Goal: Answer question/provide support: Share knowledge or assist other users

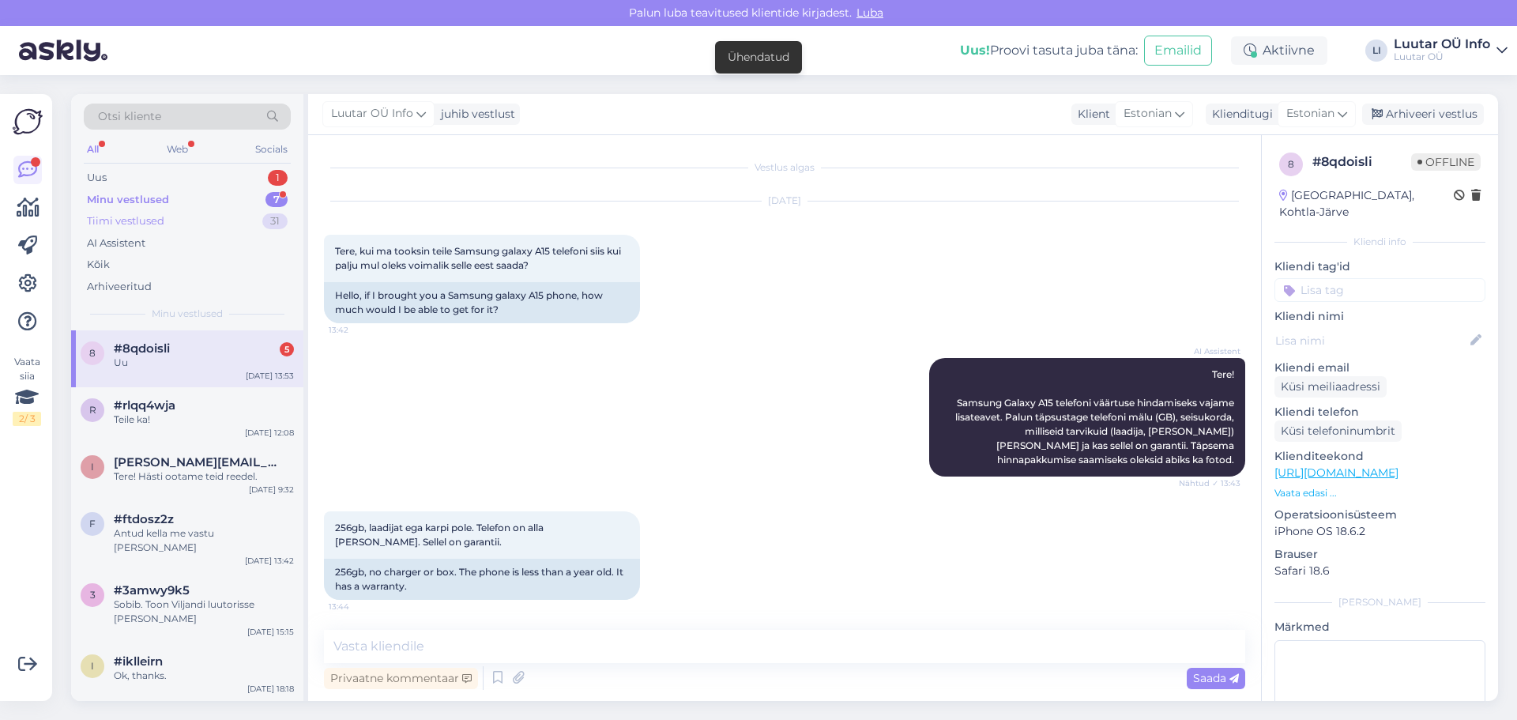
scroll to position [859, 0]
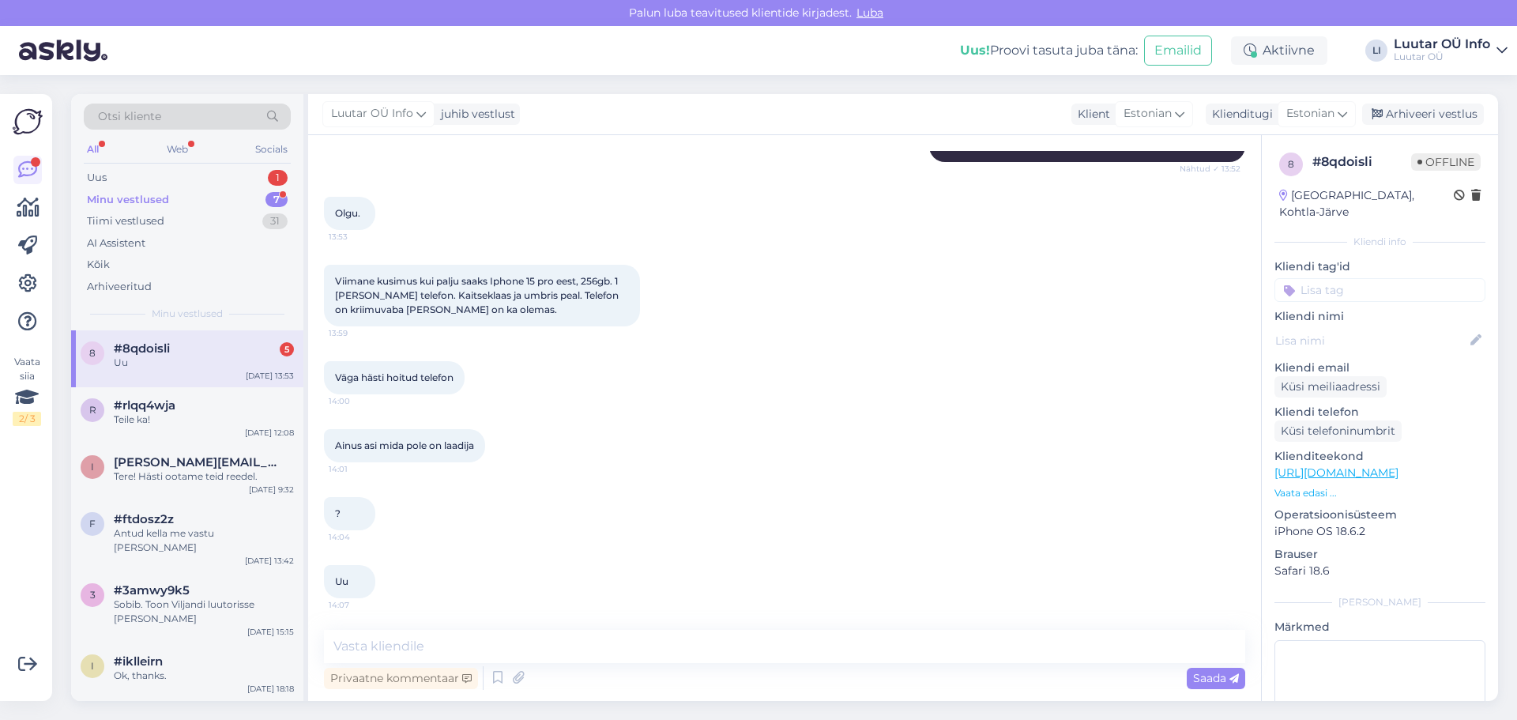
click at [206, 341] on div "#8qdoisli 5" at bounding box center [204, 348] width 180 height 14
click at [192, 360] on div "Uu" at bounding box center [204, 362] width 180 height 14
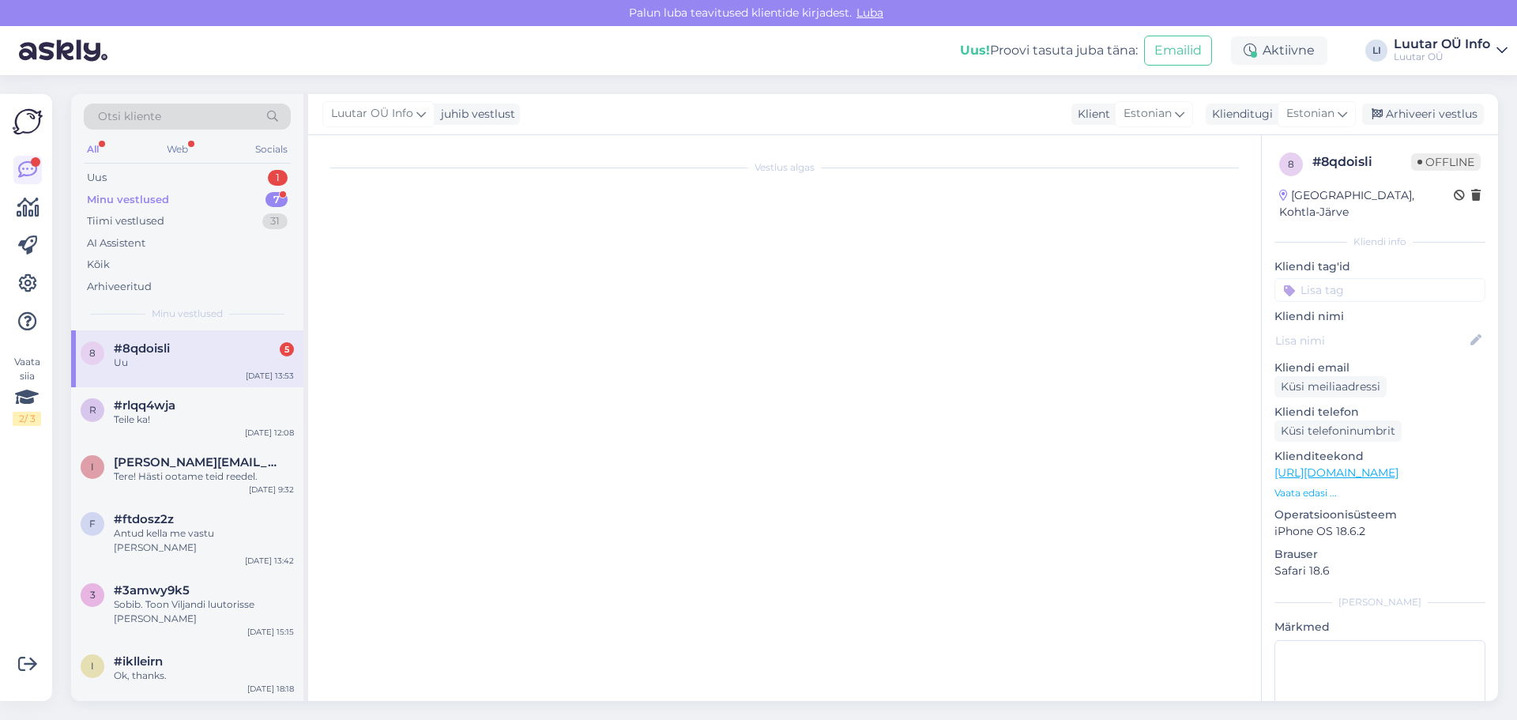
scroll to position [0, 0]
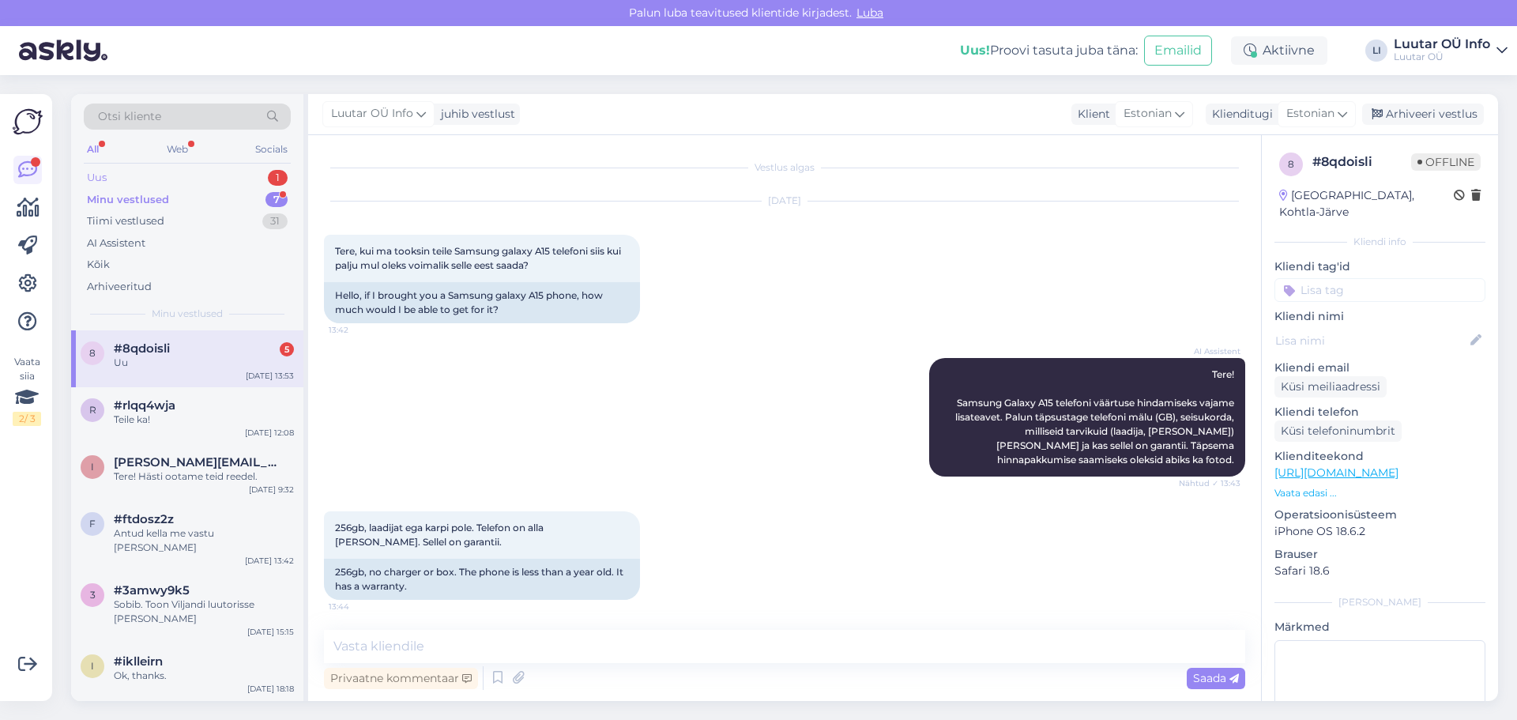
click at [264, 172] on div "Uus 1" at bounding box center [187, 178] width 207 height 22
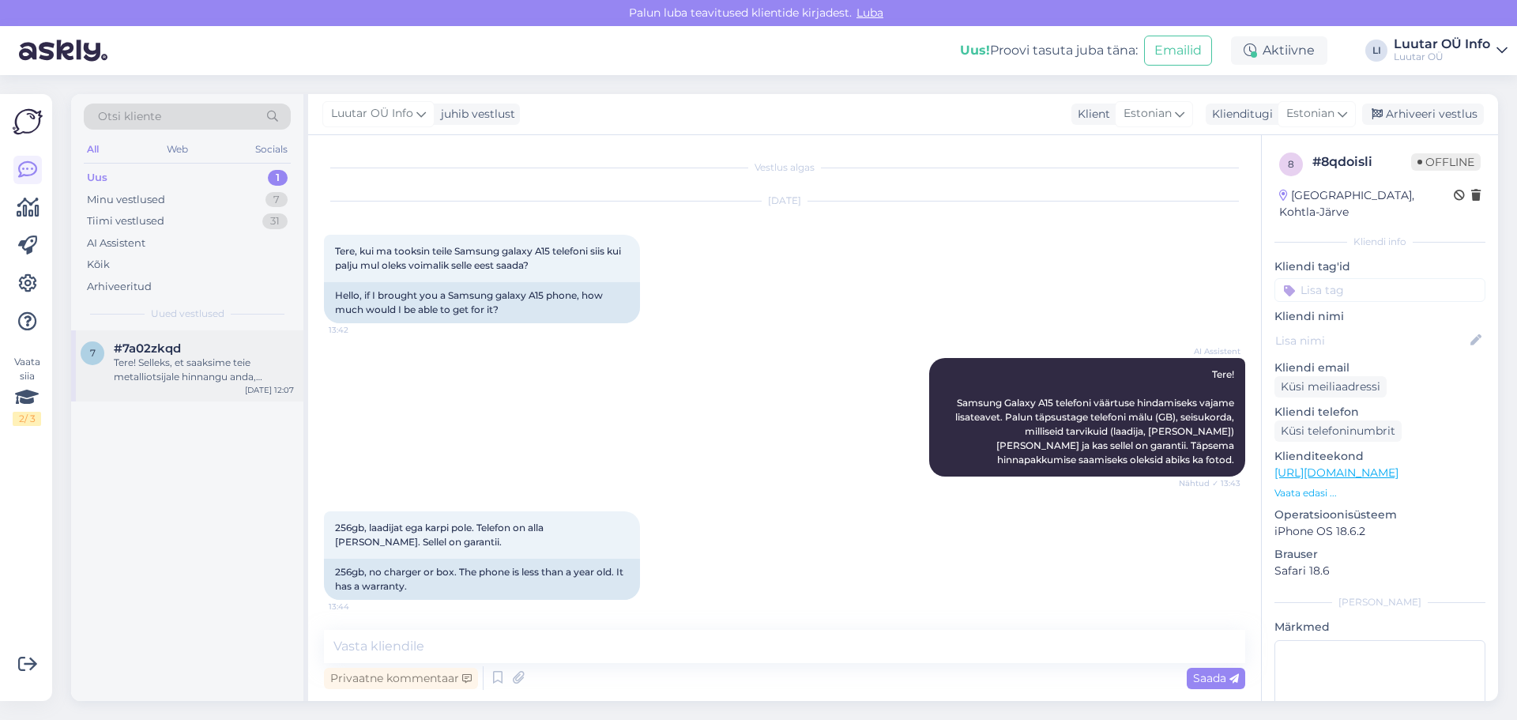
click at [160, 369] on div "Tere! Selleks, et saaksime teie metalliotsijale hinnangu anda, palume teil edas…" at bounding box center [204, 369] width 180 height 28
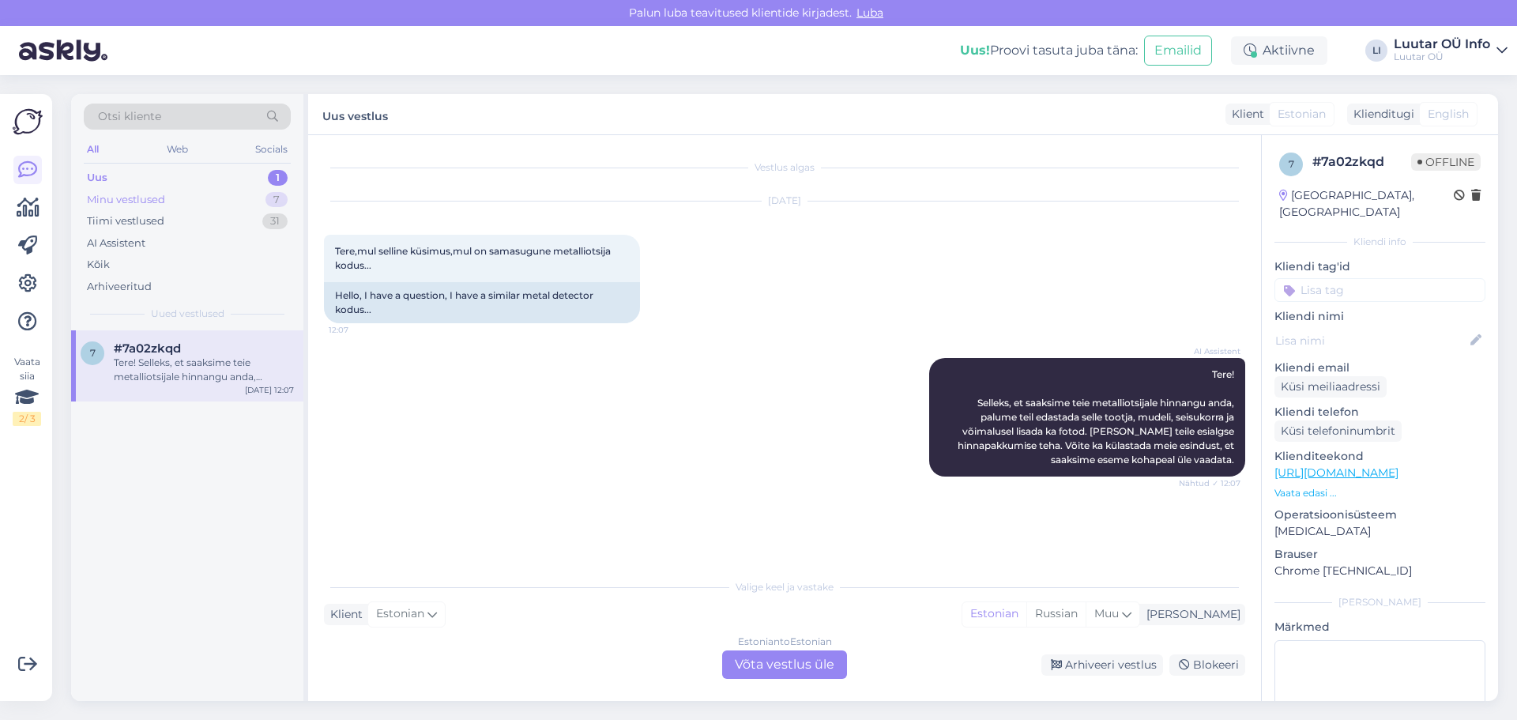
click at [150, 192] on div "Minu vestlused" at bounding box center [126, 200] width 78 height 16
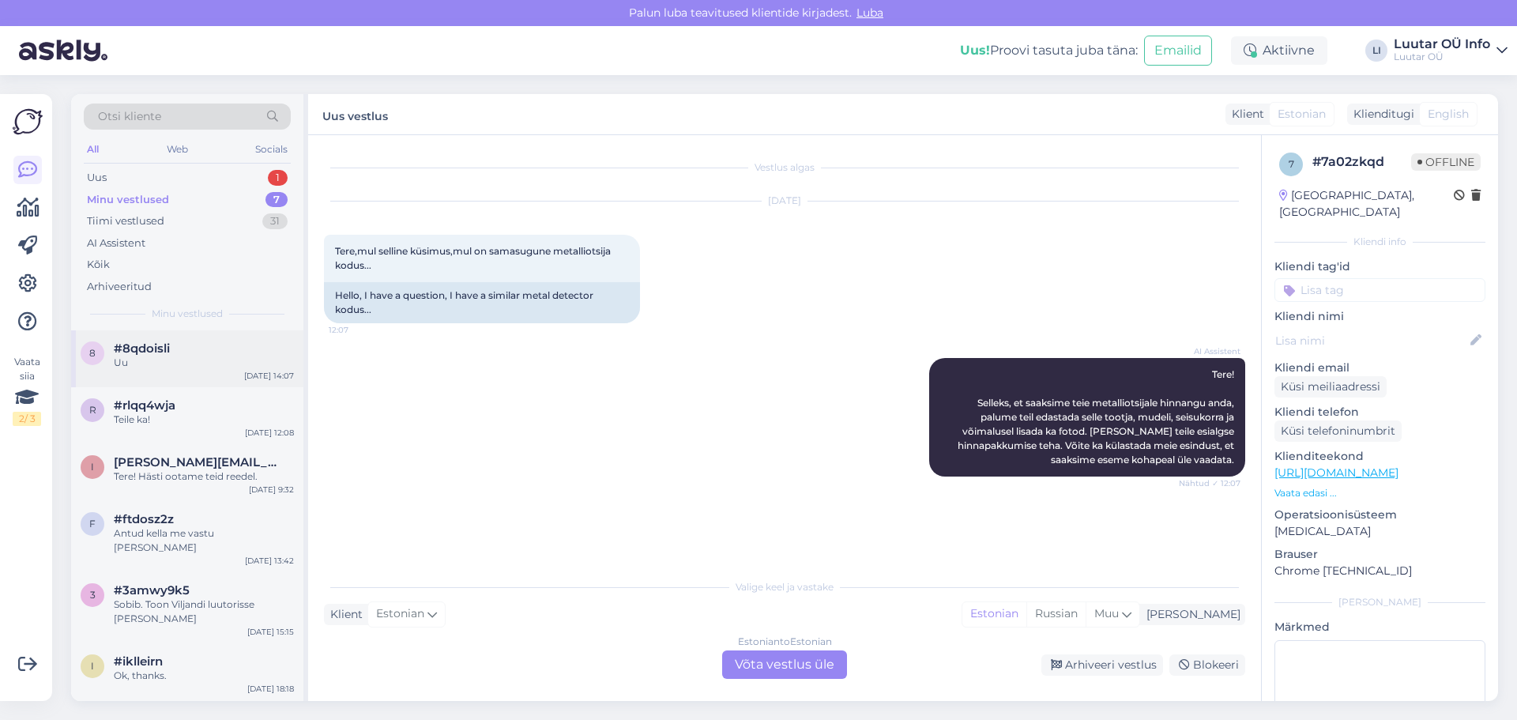
click at [137, 348] on span "#8qdoisli" at bounding box center [142, 348] width 56 height 14
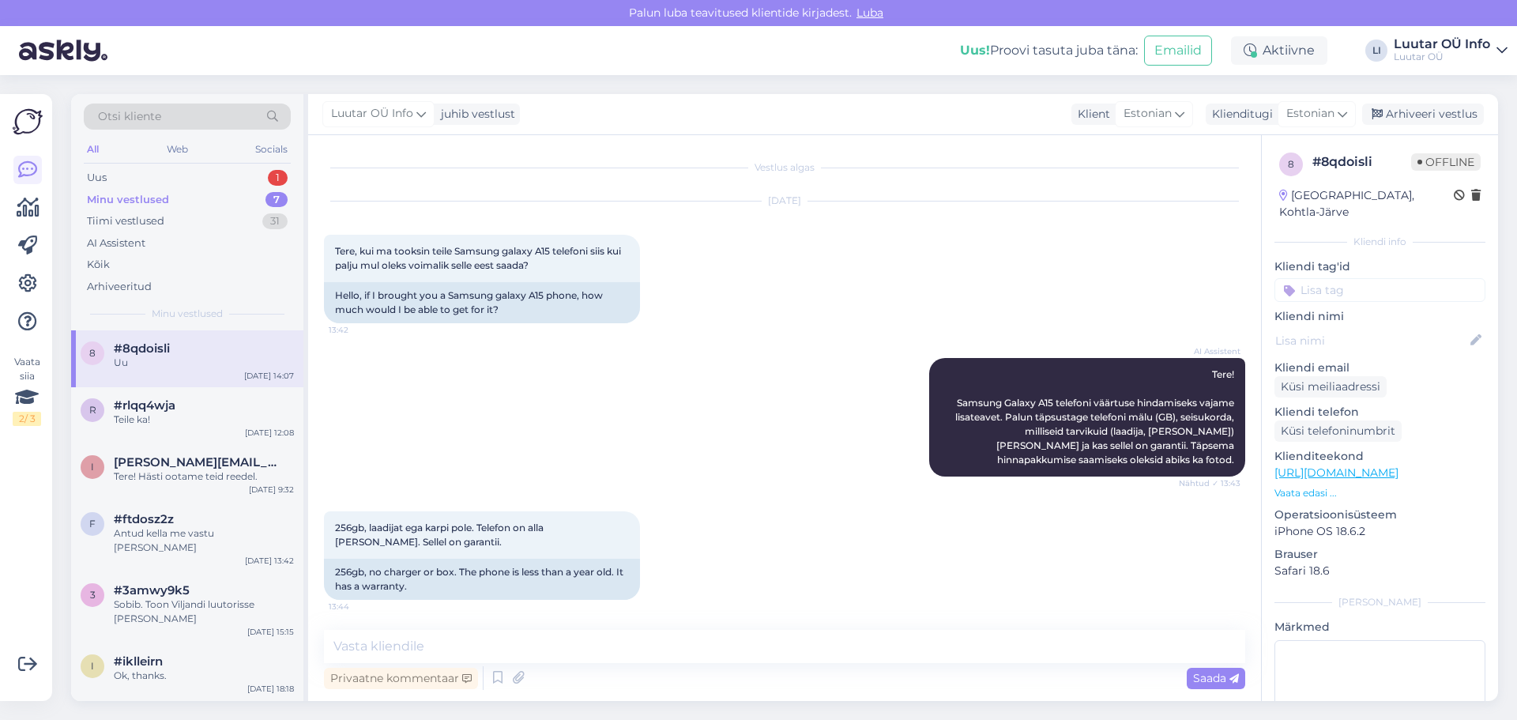
scroll to position [859, 0]
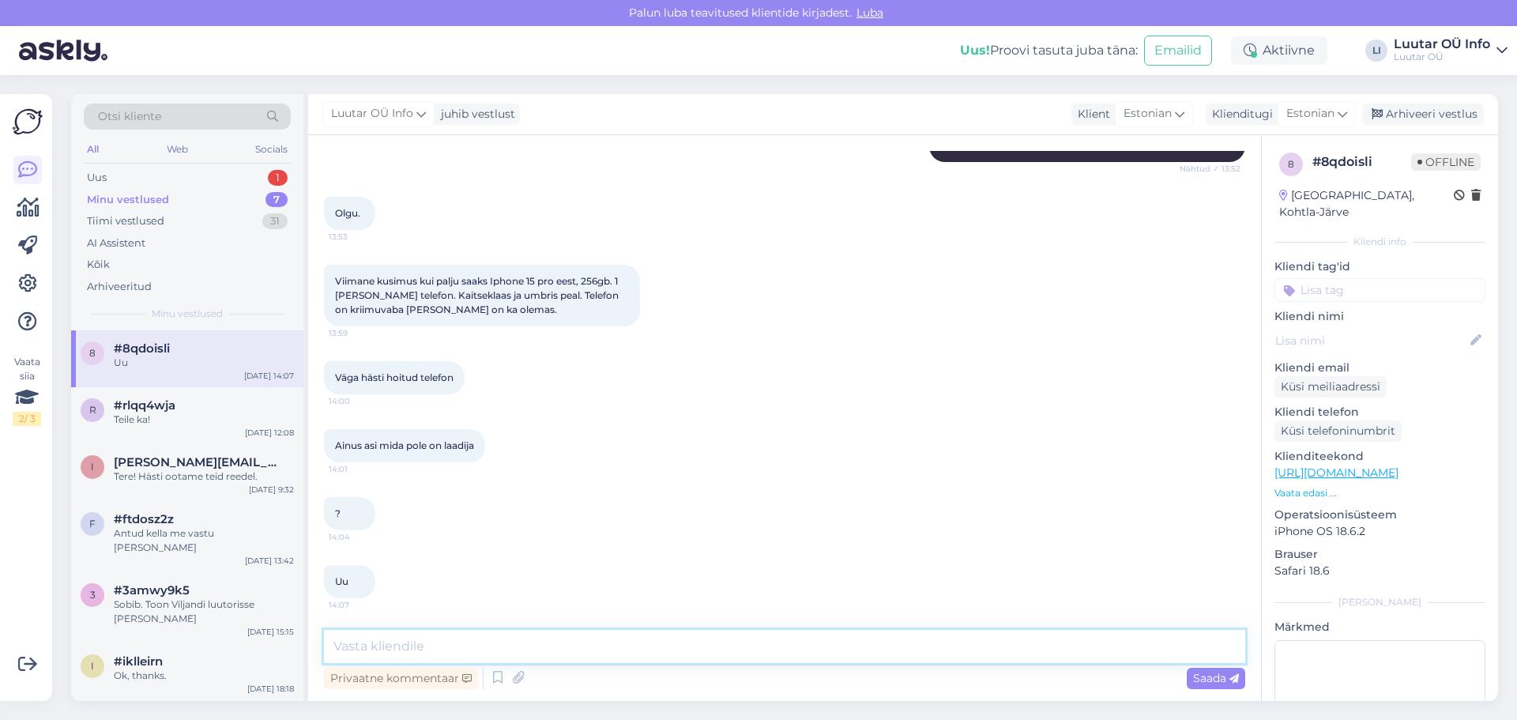
click at [384, 646] on textarea at bounding box center [784, 646] width 921 height 33
type textarea "mis on telefoni bh?"
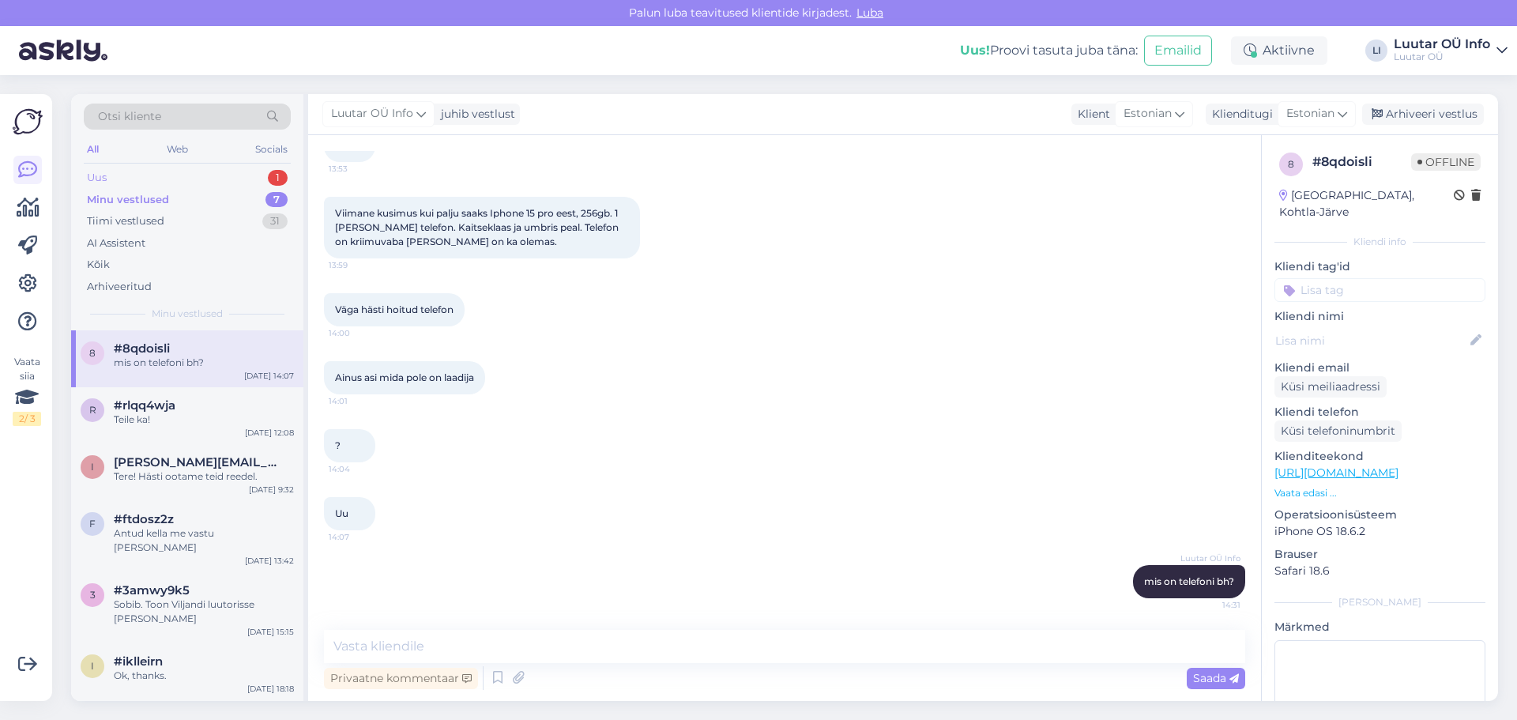
click at [272, 171] on div "1" at bounding box center [278, 178] width 20 height 16
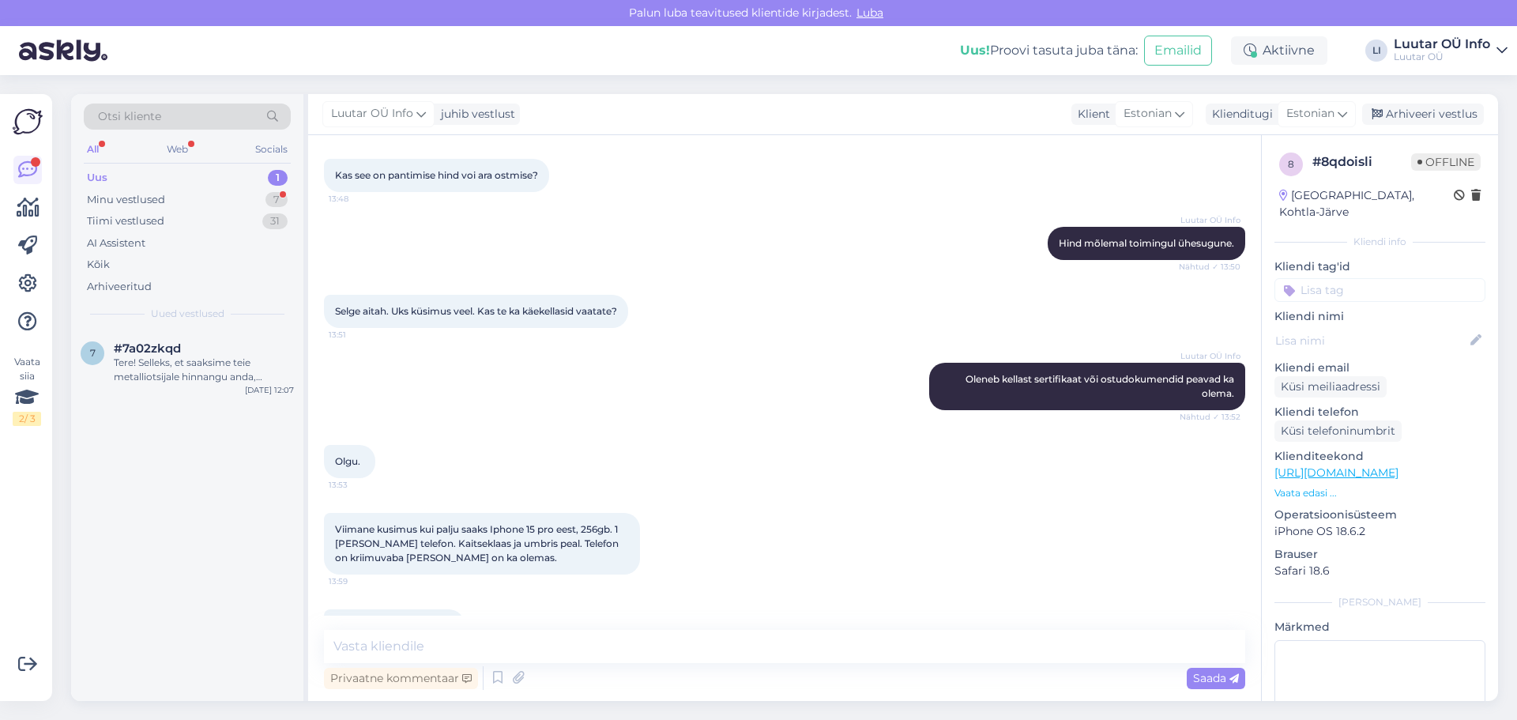
scroll to position [995, 0]
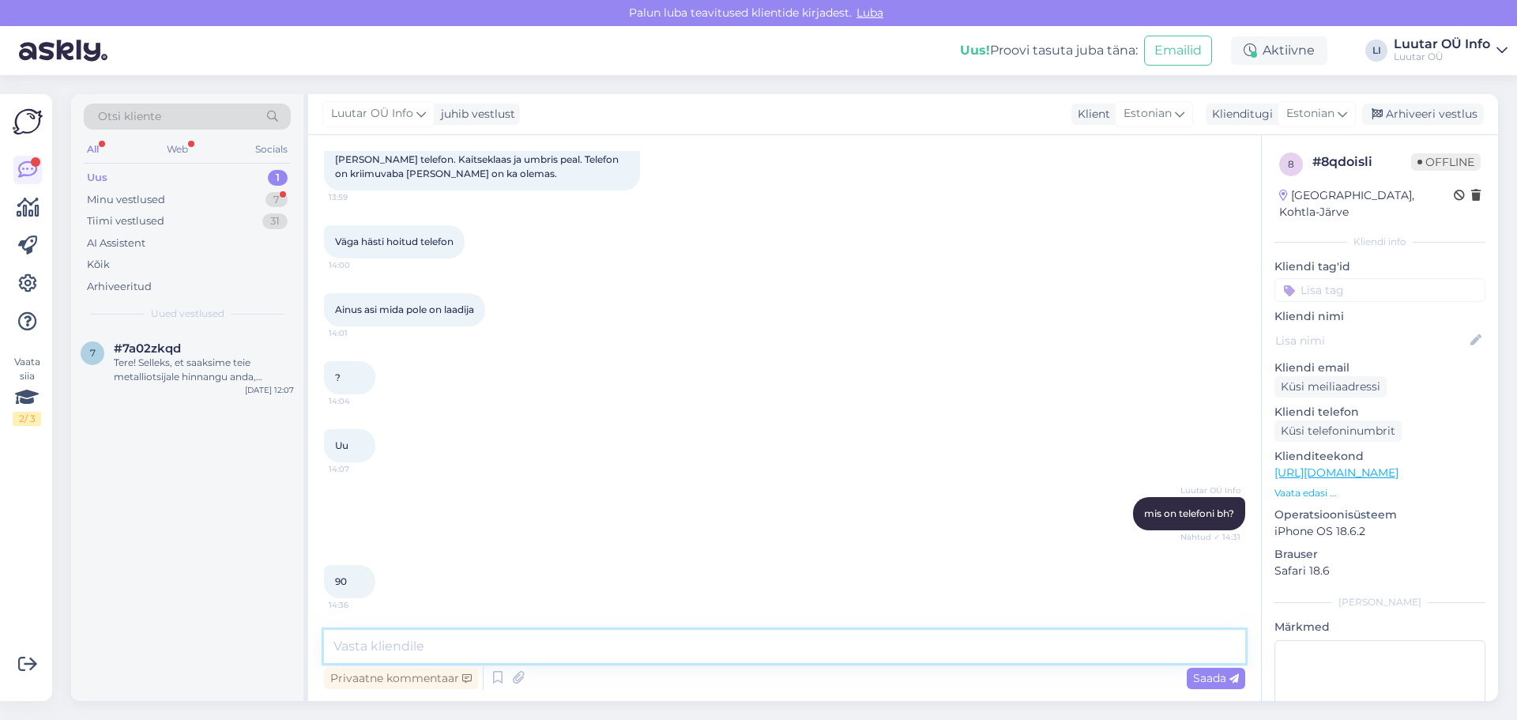
click at [397, 638] on textarea at bounding box center [784, 646] width 921 height 33
type textarea "u"
type textarea "[PERSON_NAME]"
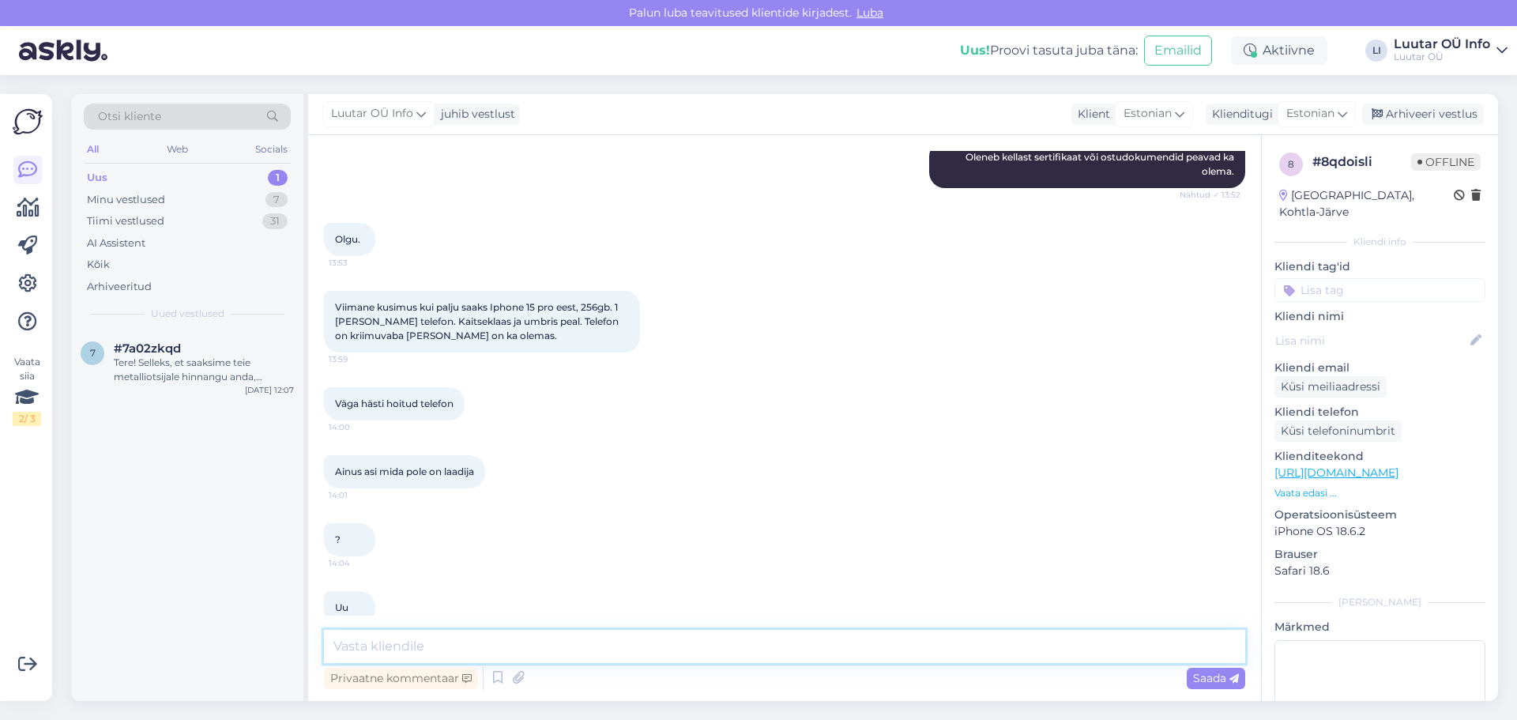
scroll to position [826, 0]
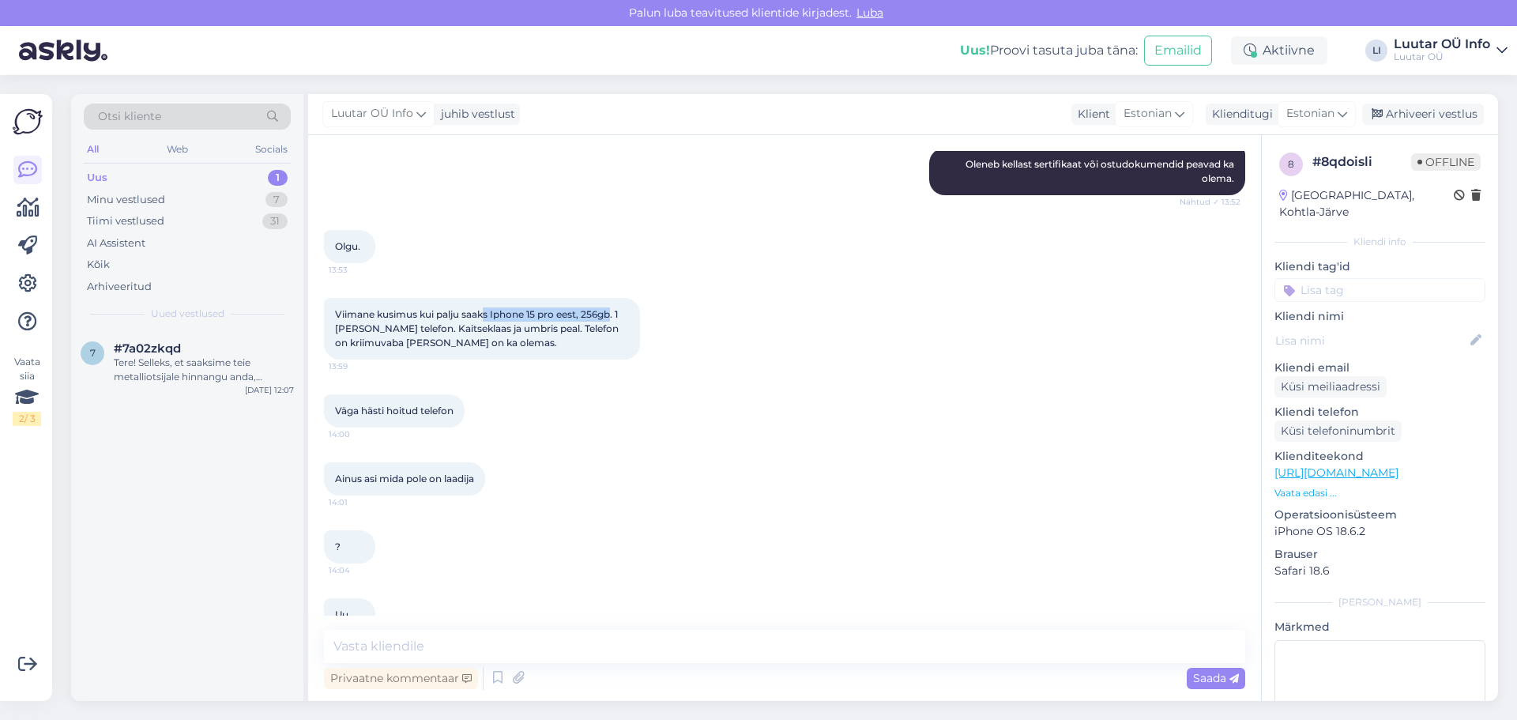
drag, startPoint x: 488, startPoint y: 314, endPoint x: 615, endPoint y: 316, distance: 127.2
click at [615, 316] on span "Viimane kusimus kui palju saaks Iphone 15 pro eest, 256gb. 1 [PERSON_NAME] tele…" at bounding box center [478, 328] width 286 height 40
copy span "s Iphone 15 pro eest, 256gb"
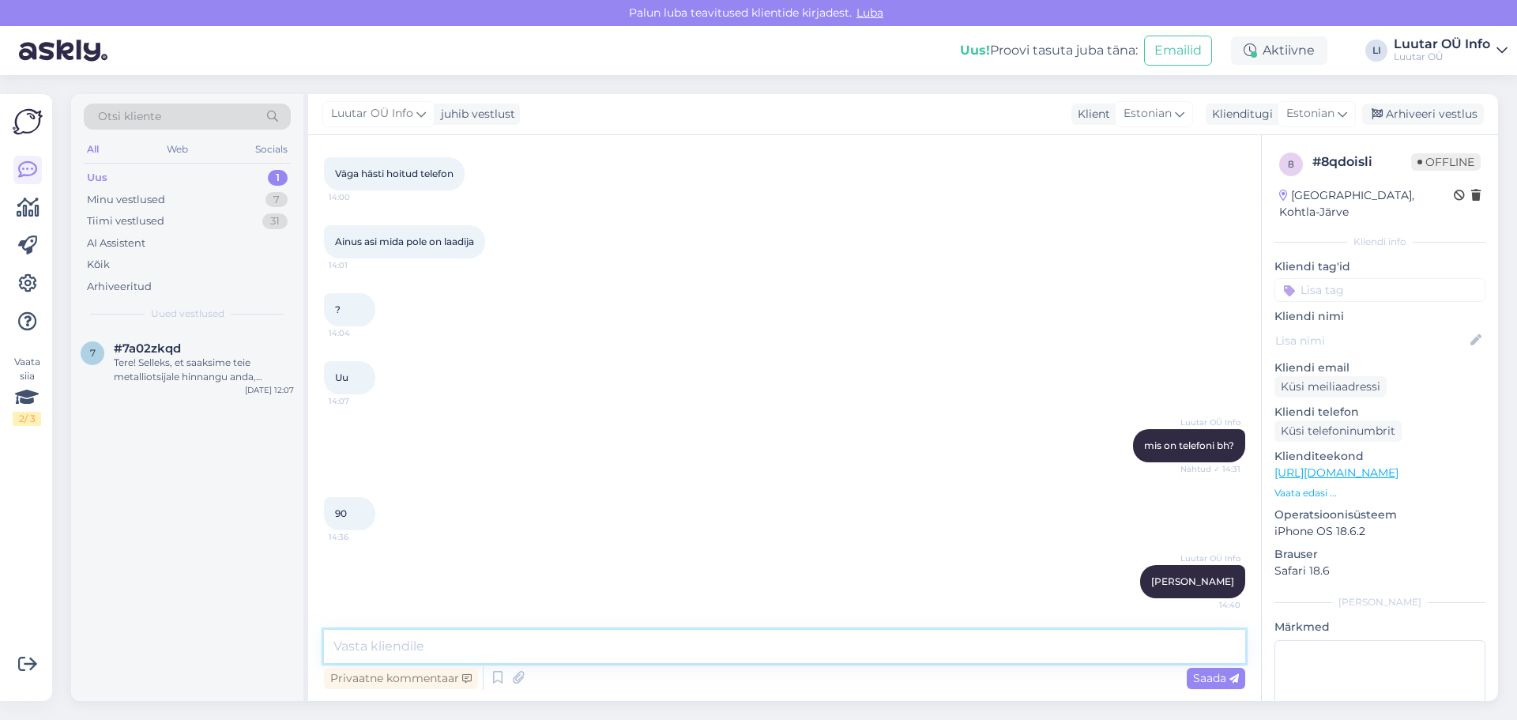
click at [397, 637] on textarea at bounding box center [784, 646] width 921 height 33
type textarea "Saame kuni 350€ pakkuda"
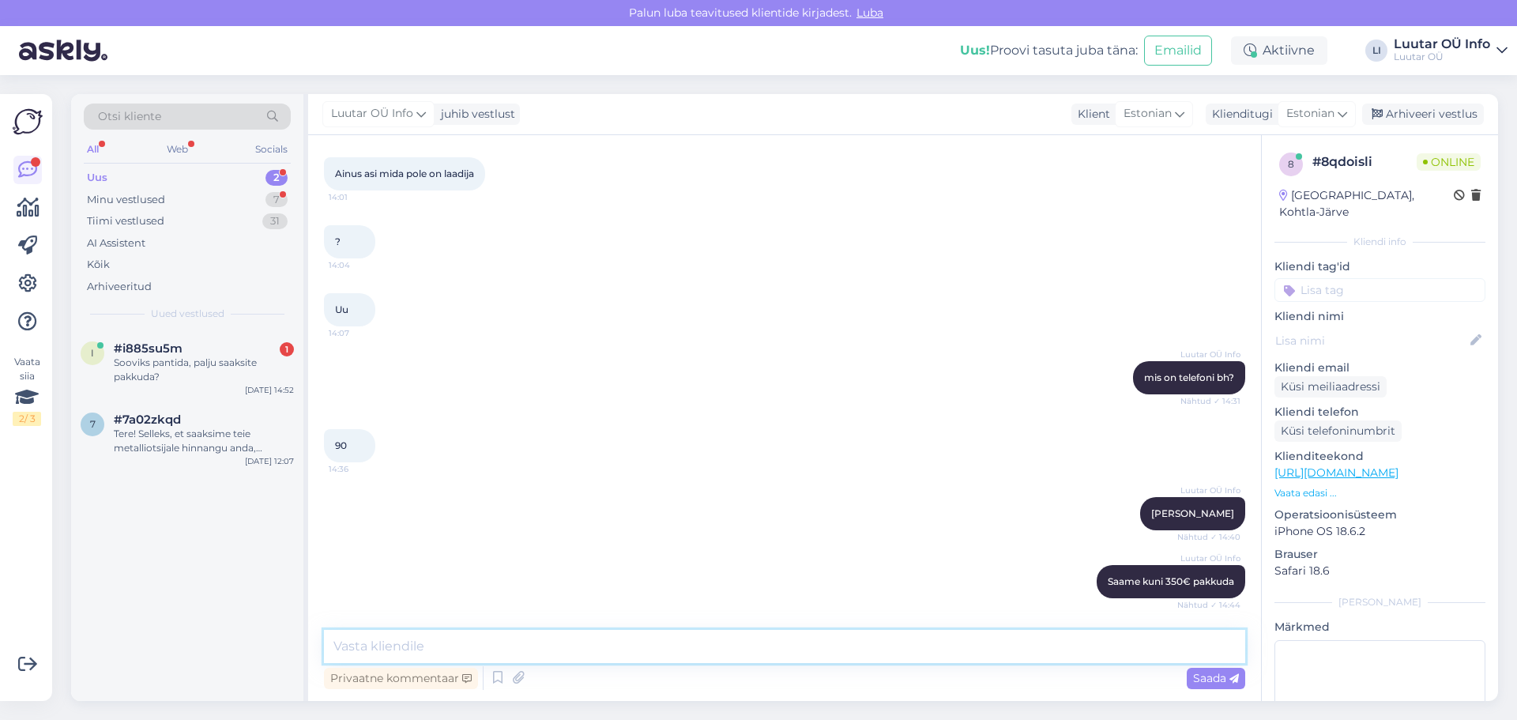
scroll to position [1199, 0]
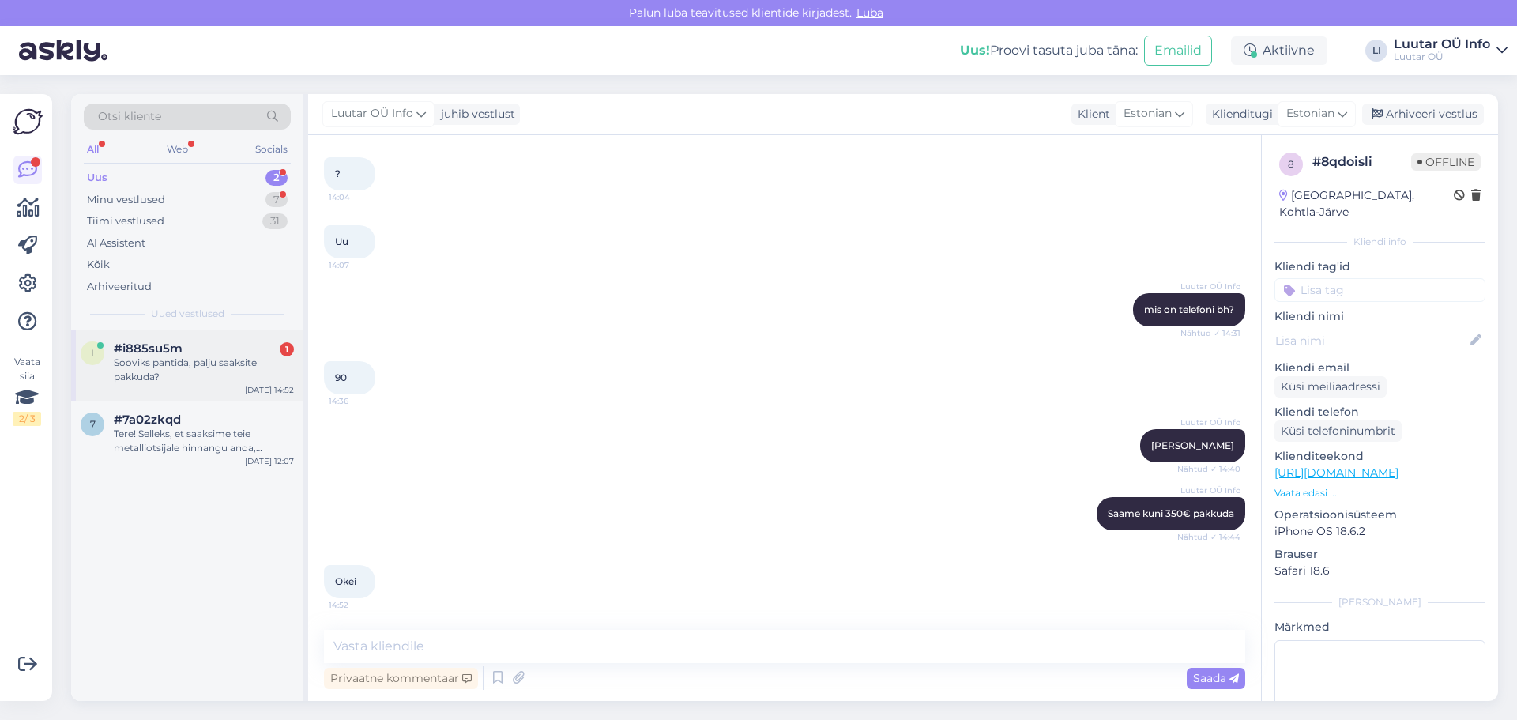
click at [194, 372] on div "Sooviks pantida, palju saaksite pakkuda?" at bounding box center [204, 369] width 180 height 28
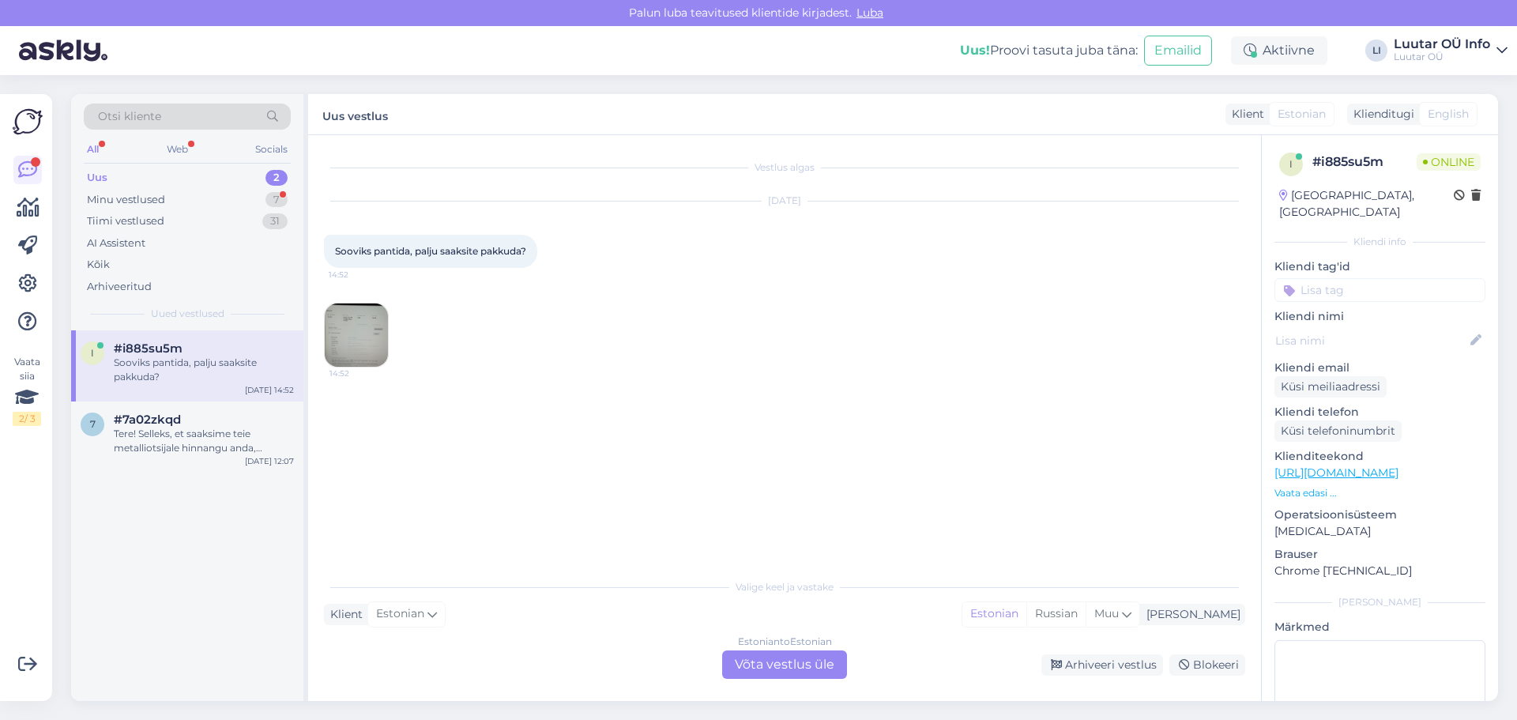
click at [351, 339] on img at bounding box center [356, 334] width 63 height 63
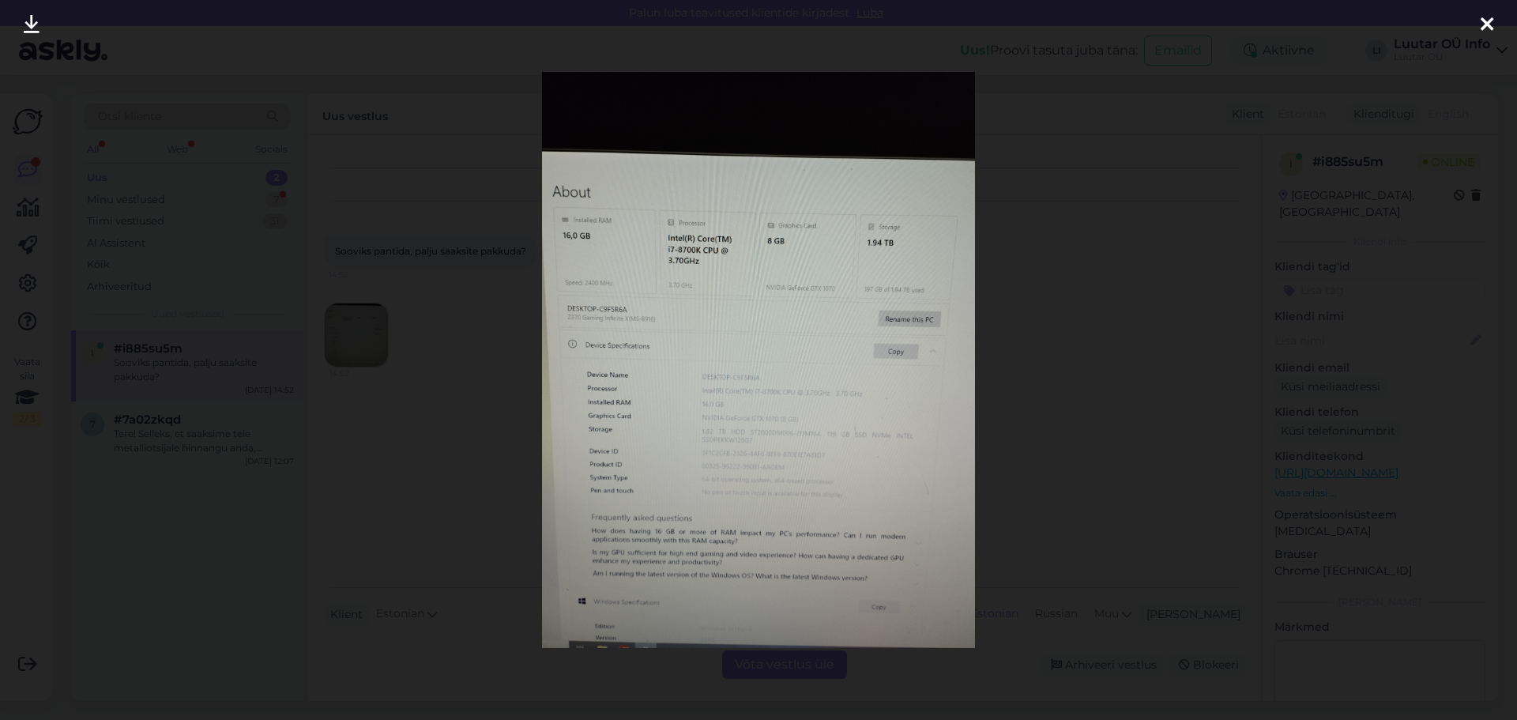
click at [36, 16] on icon at bounding box center [32, 25] width 16 height 21
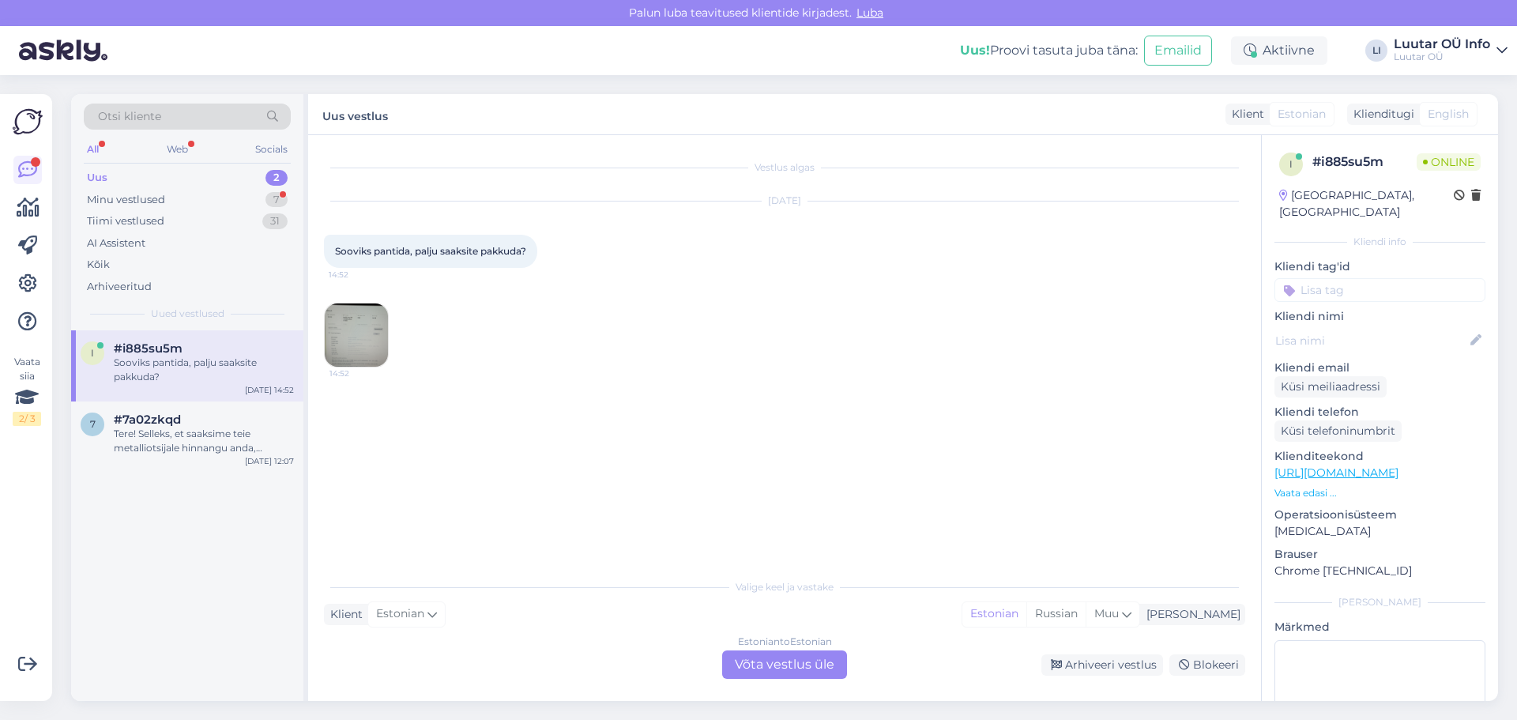
click at [361, 326] on img at bounding box center [356, 334] width 63 height 63
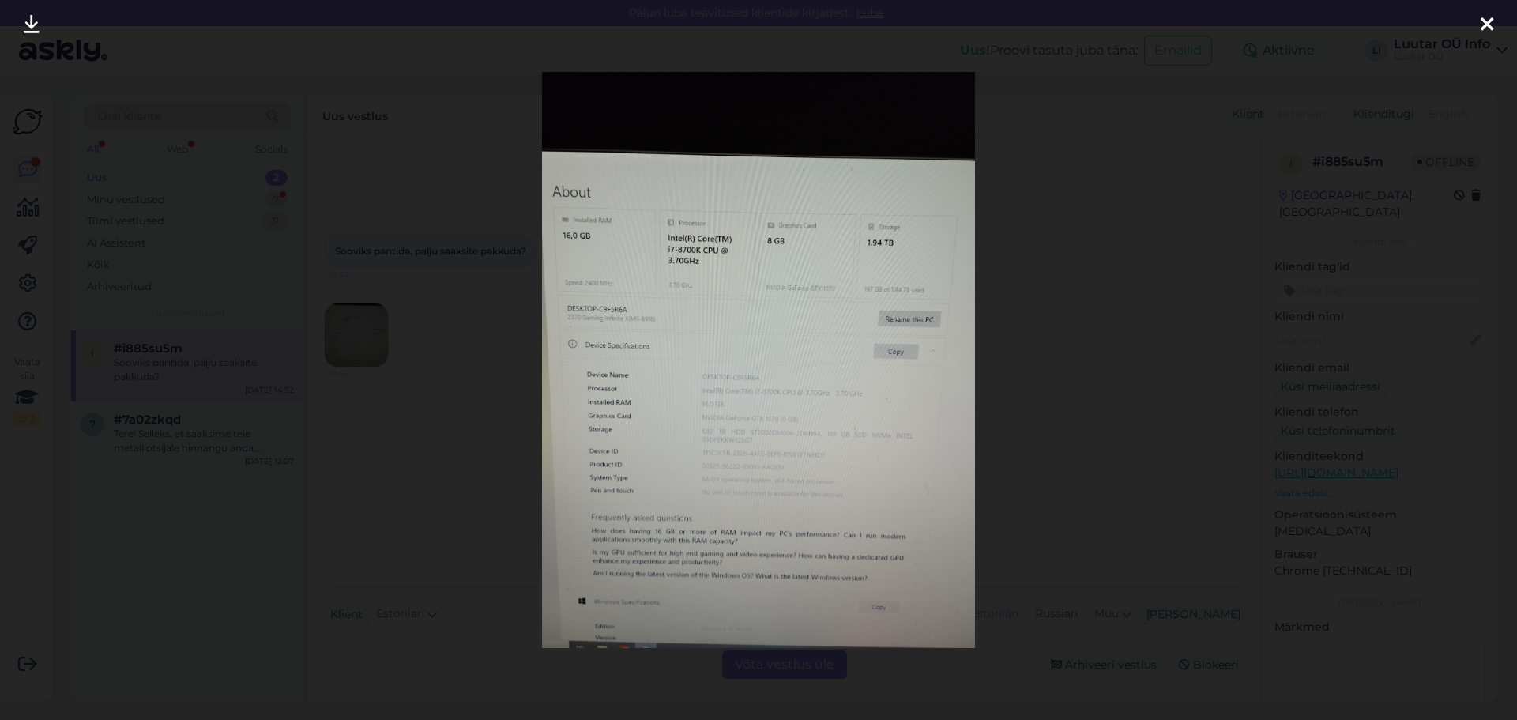
click at [27, 28] on icon at bounding box center [32, 25] width 16 height 21
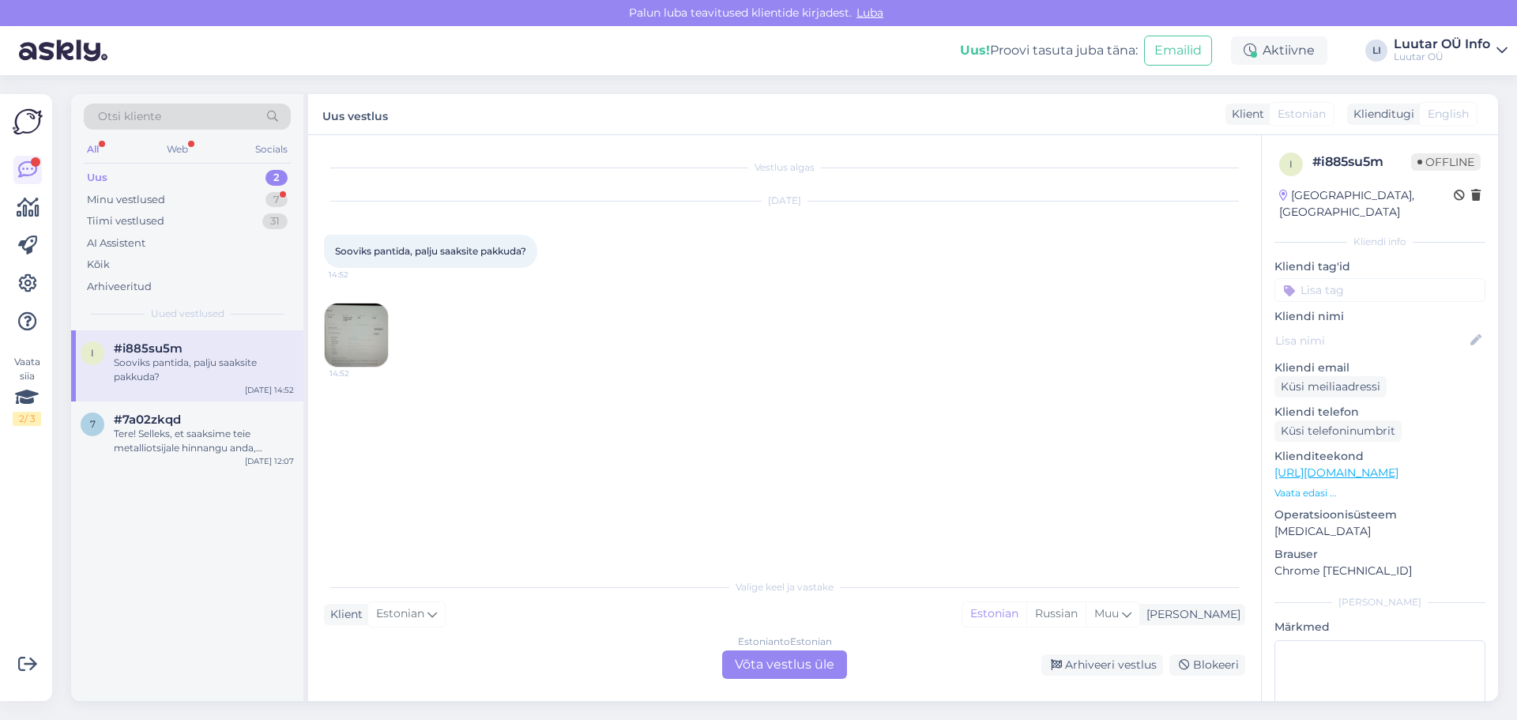
click at [750, 665] on div "Estonian to Estonian Võta vestlus üle" at bounding box center [784, 664] width 125 height 28
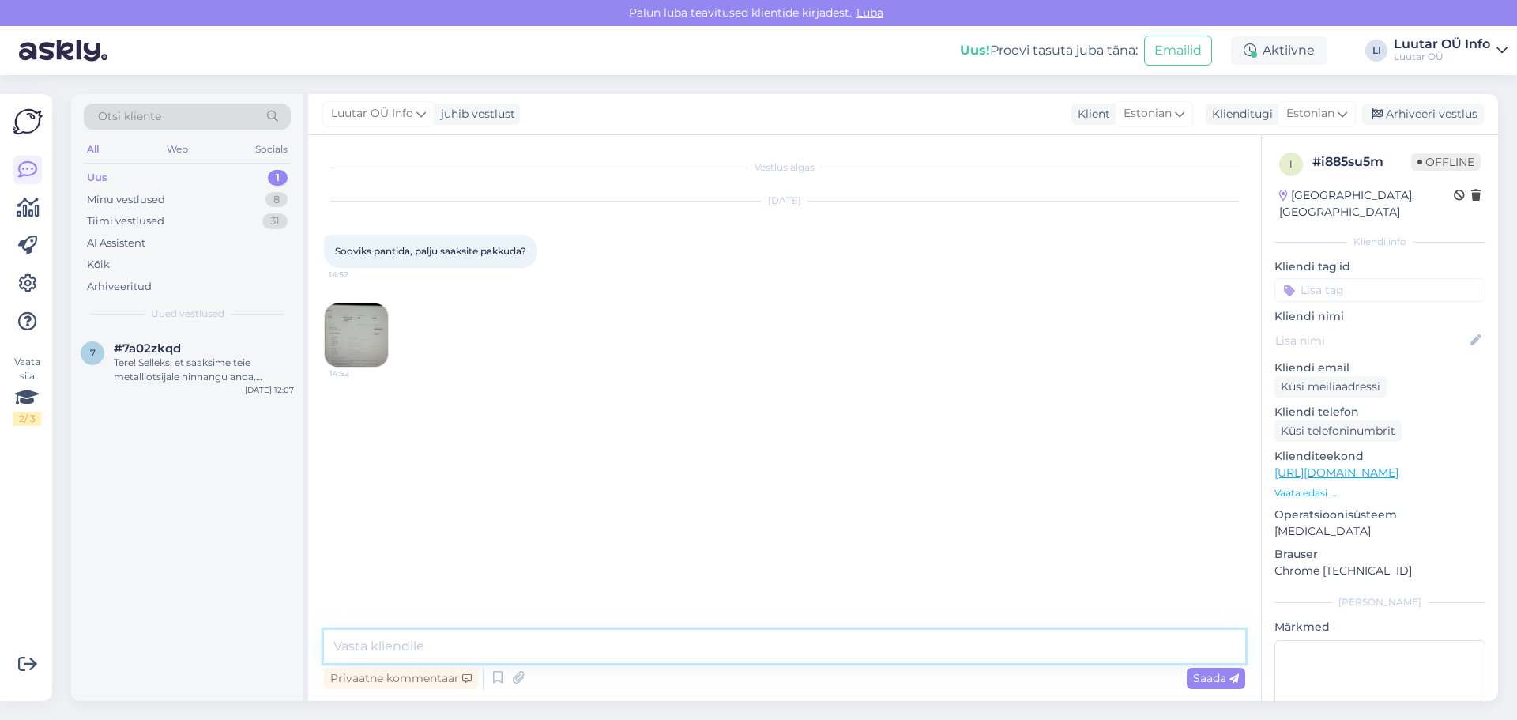
click at [392, 640] on textarea at bounding box center [784, 646] width 921 height 33
type textarea "Tere! Kuni 140€ pakume selle eest"
click at [104, 170] on div "Uus" at bounding box center [97, 178] width 21 height 16
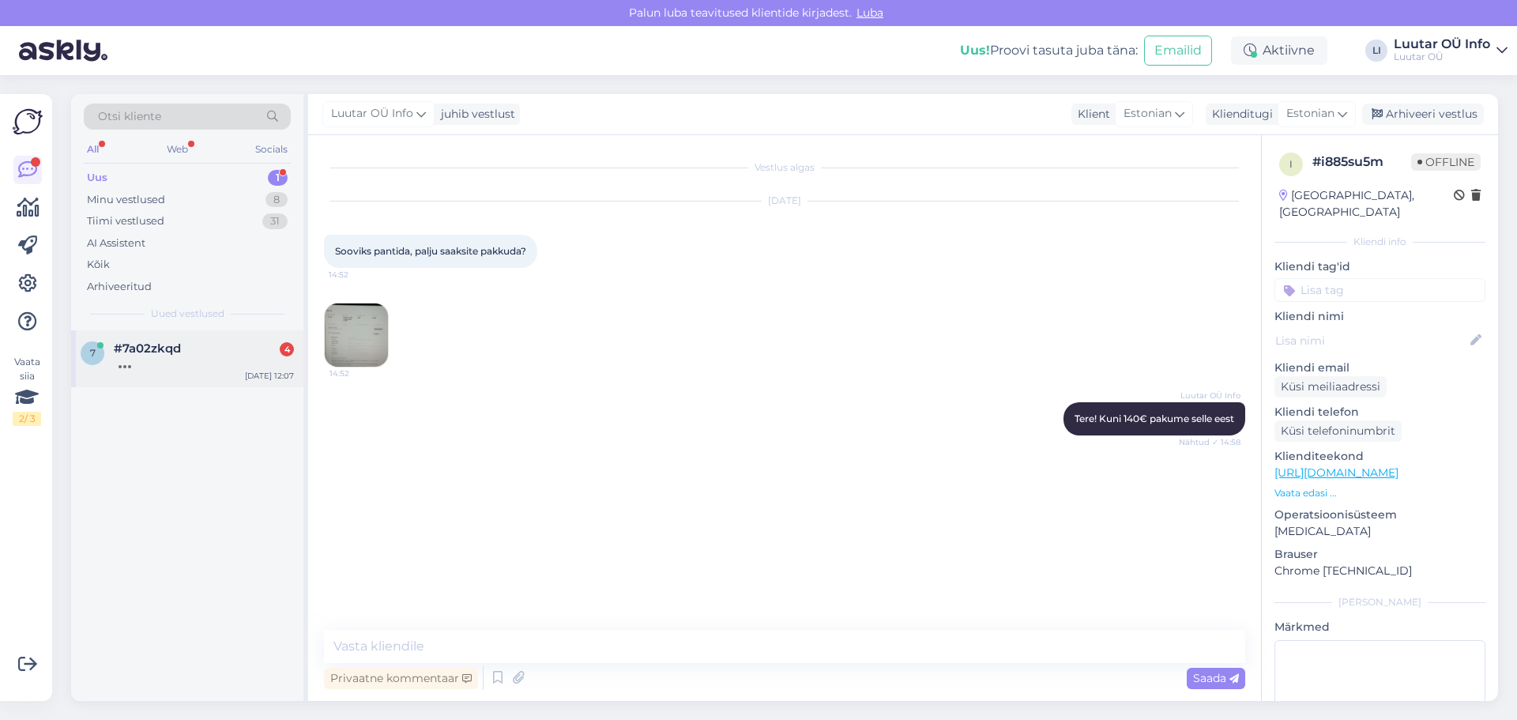
click at [190, 343] on div "#7a02zkqd 4" at bounding box center [204, 348] width 180 height 14
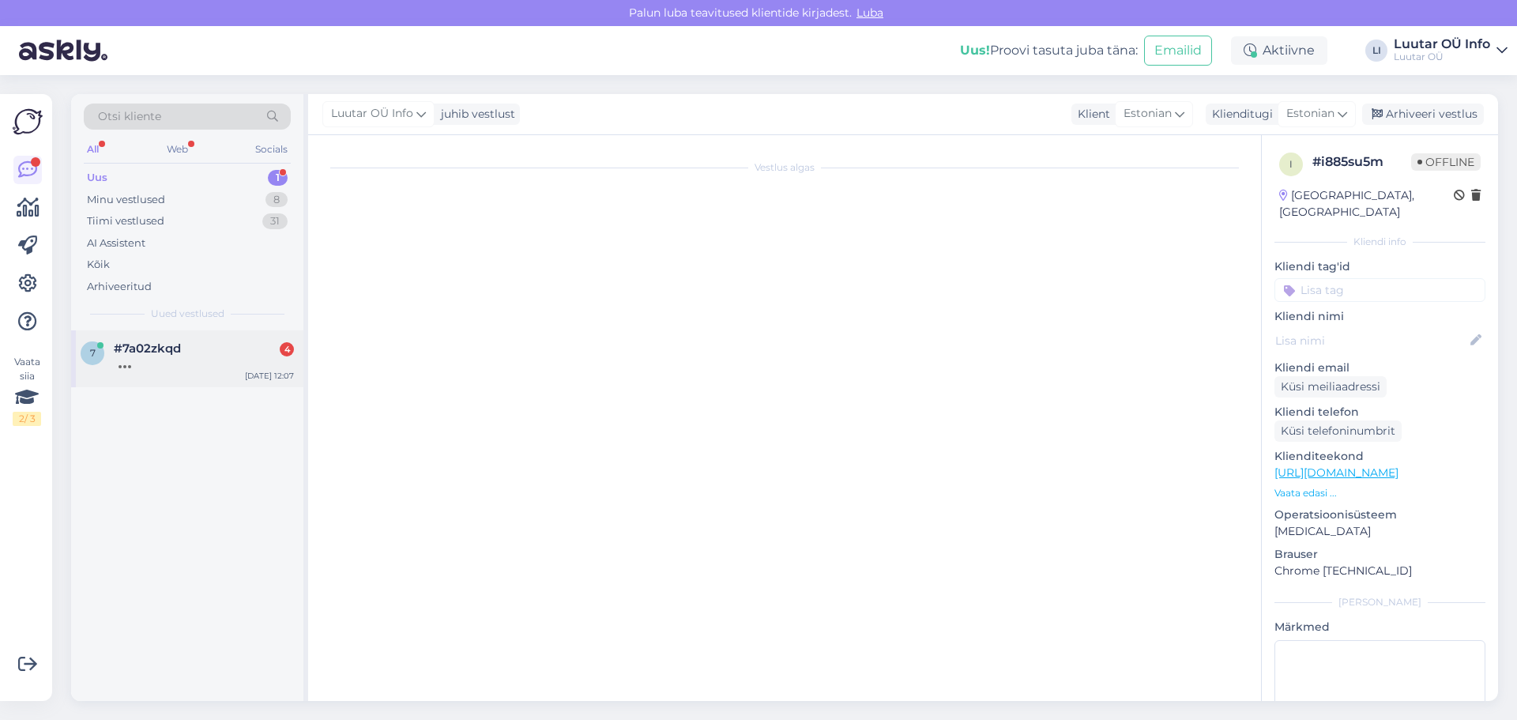
scroll to position [190, 0]
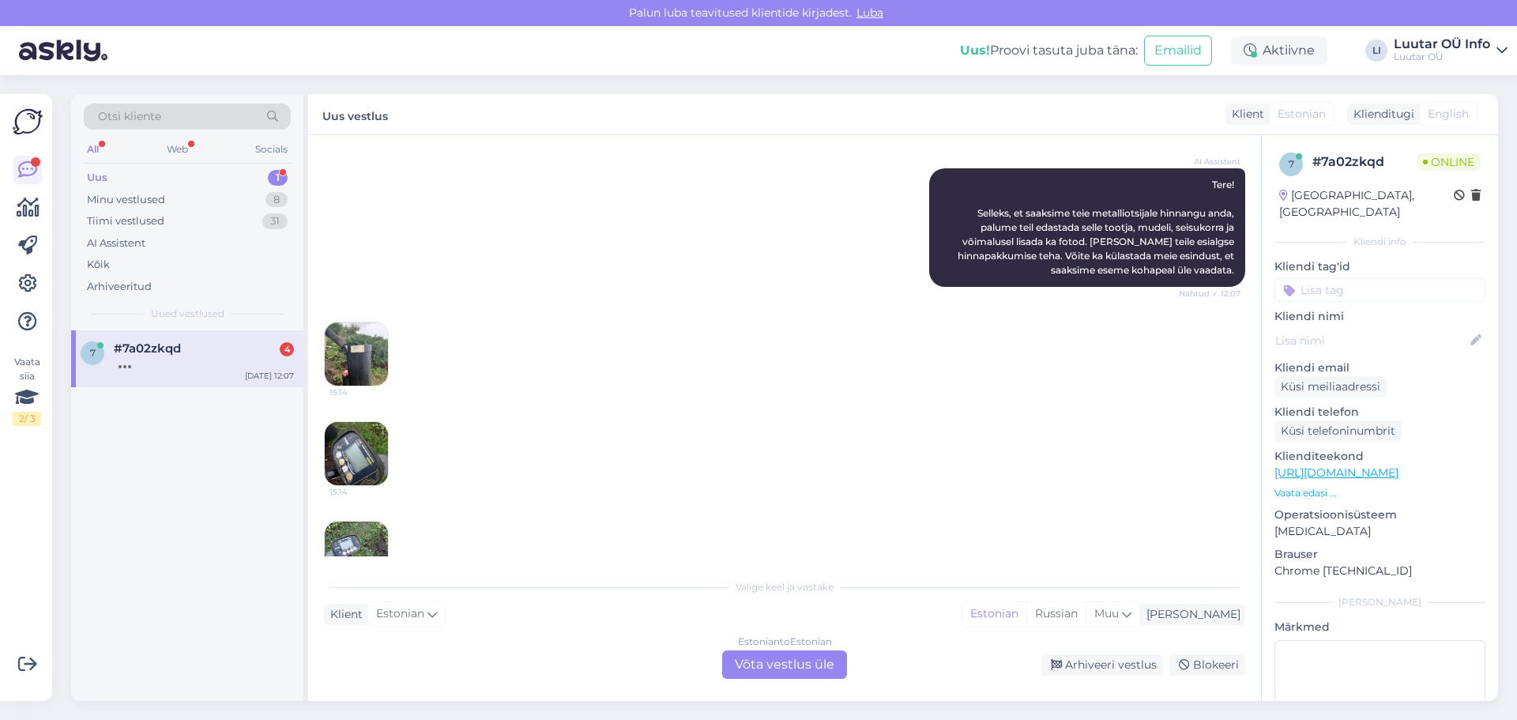
click at [366, 352] on img at bounding box center [356, 353] width 63 height 63
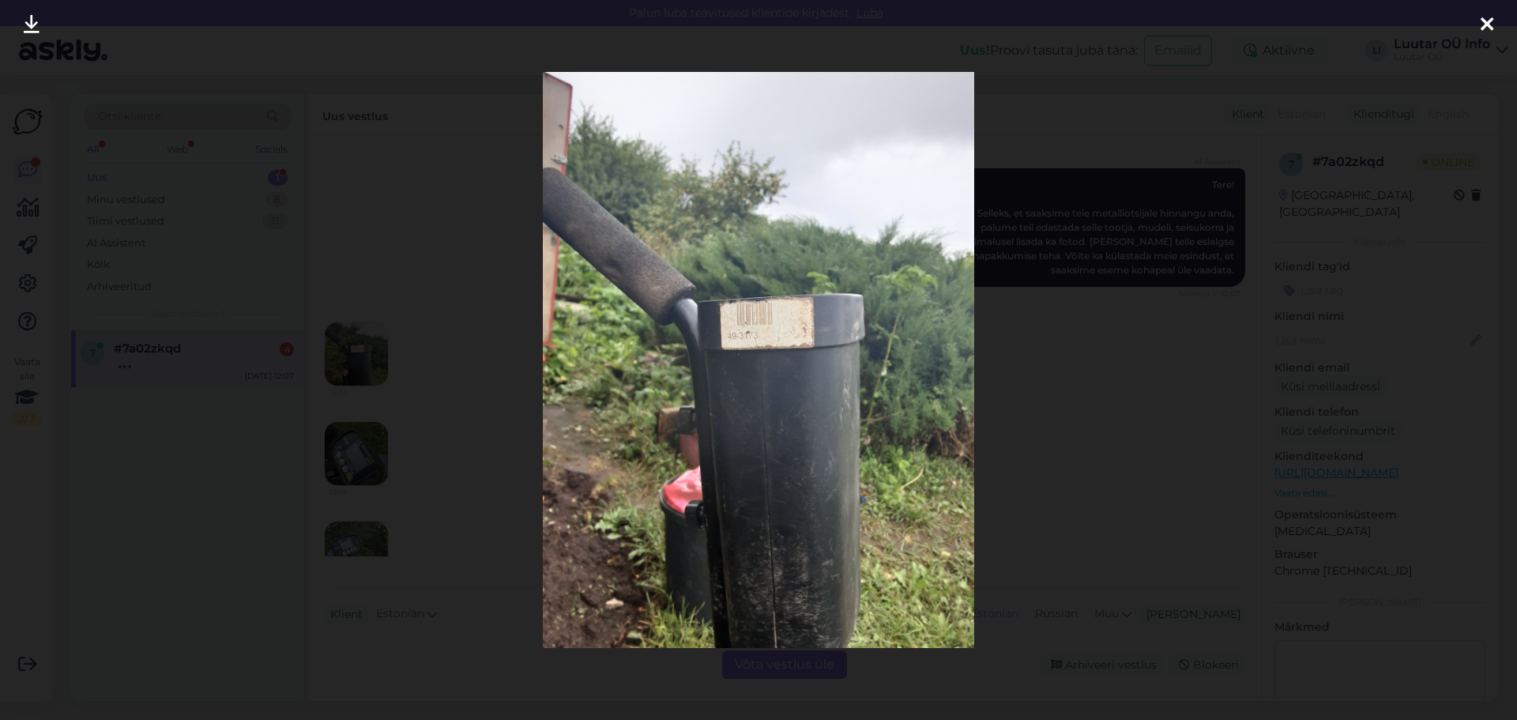
click at [30, 15] on icon at bounding box center [32, 25] width 16 height 21
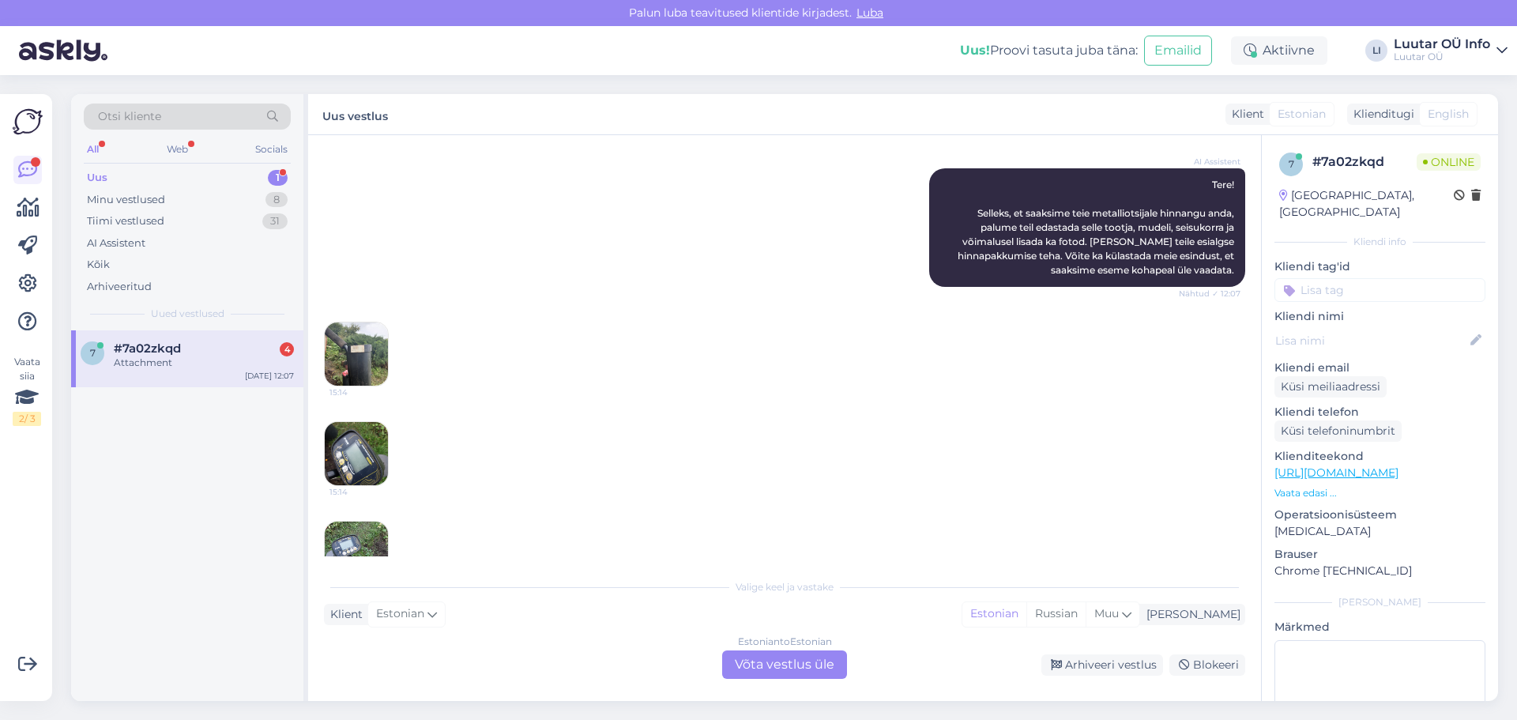
click at [353, 465] on img at bounding box center [356, 453] width 63 height 63
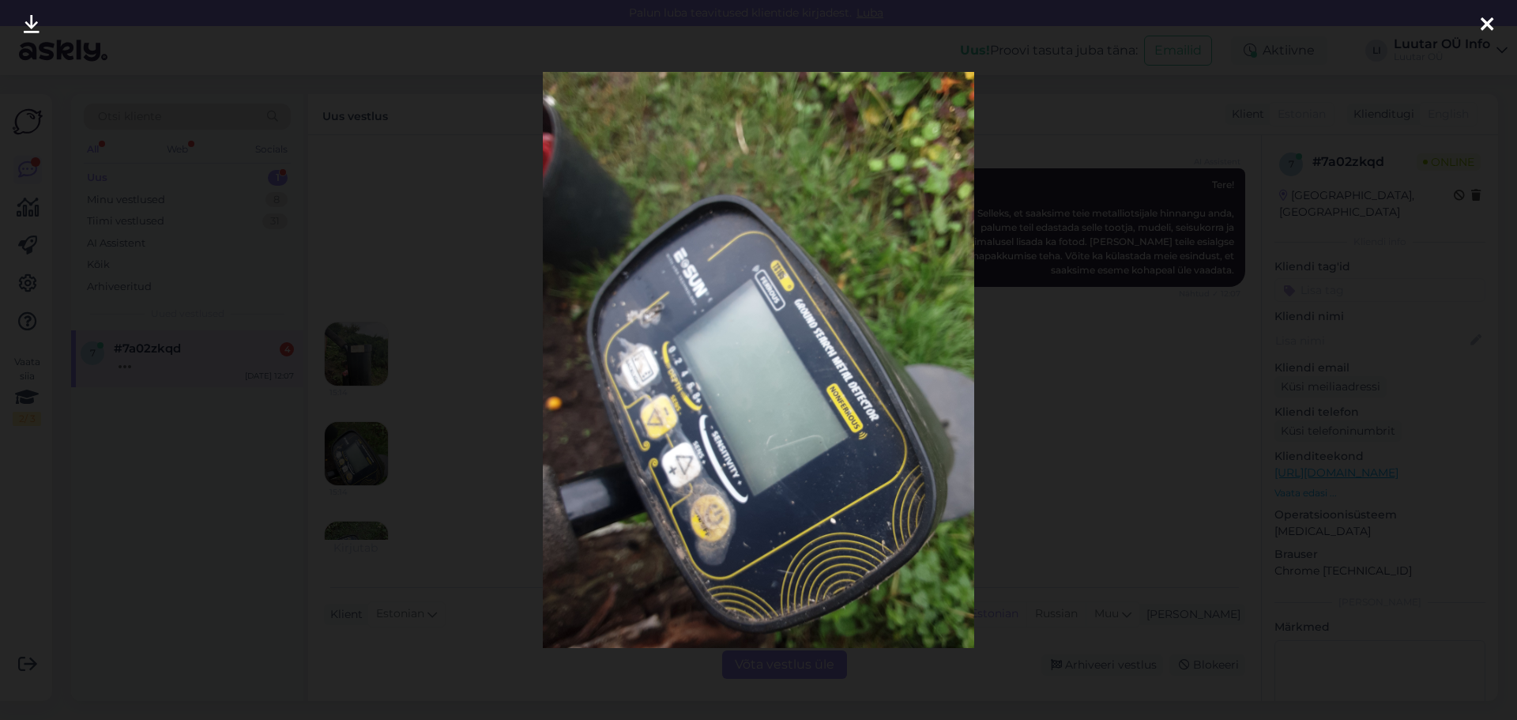
click at [24, 28] on icon at bounding box center [32, 25] width 16 height 21
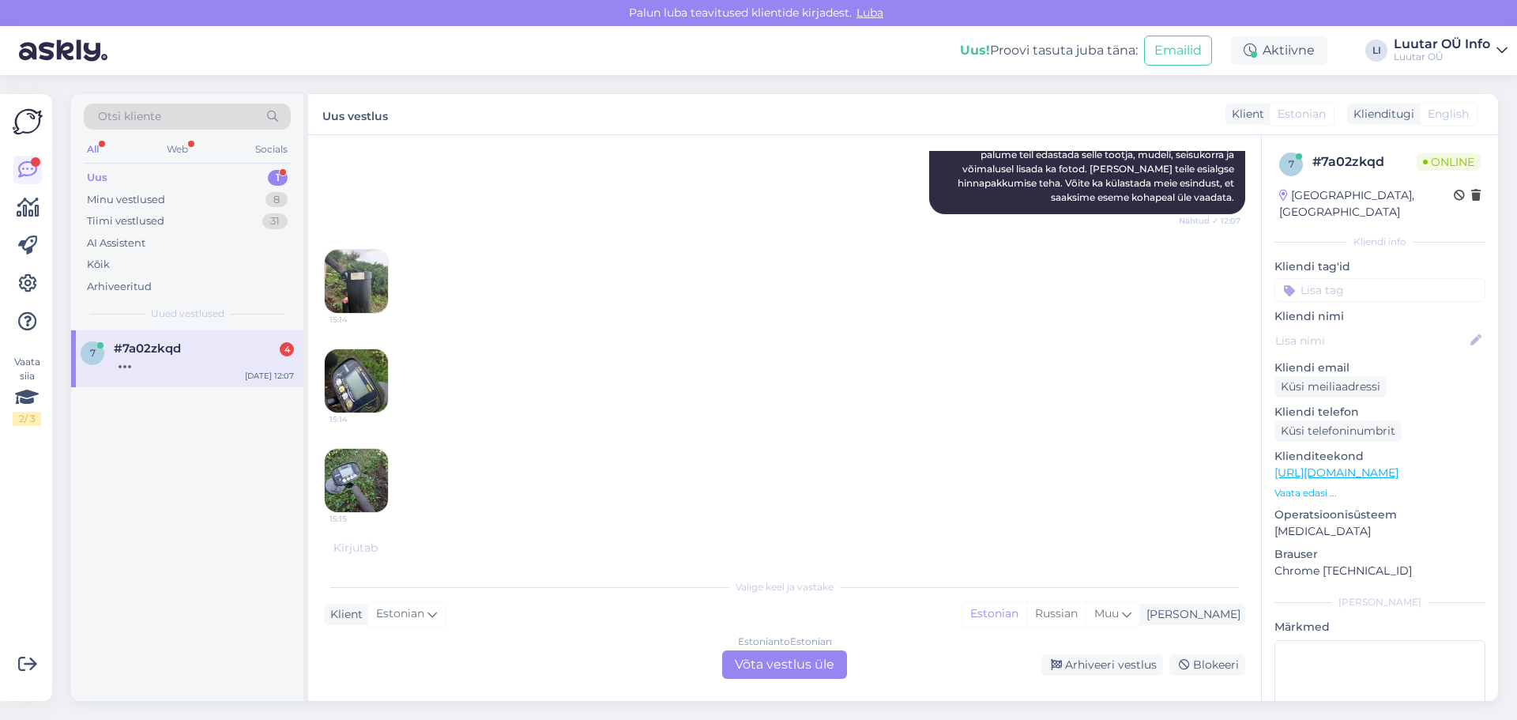
scroll to position [352, 0]
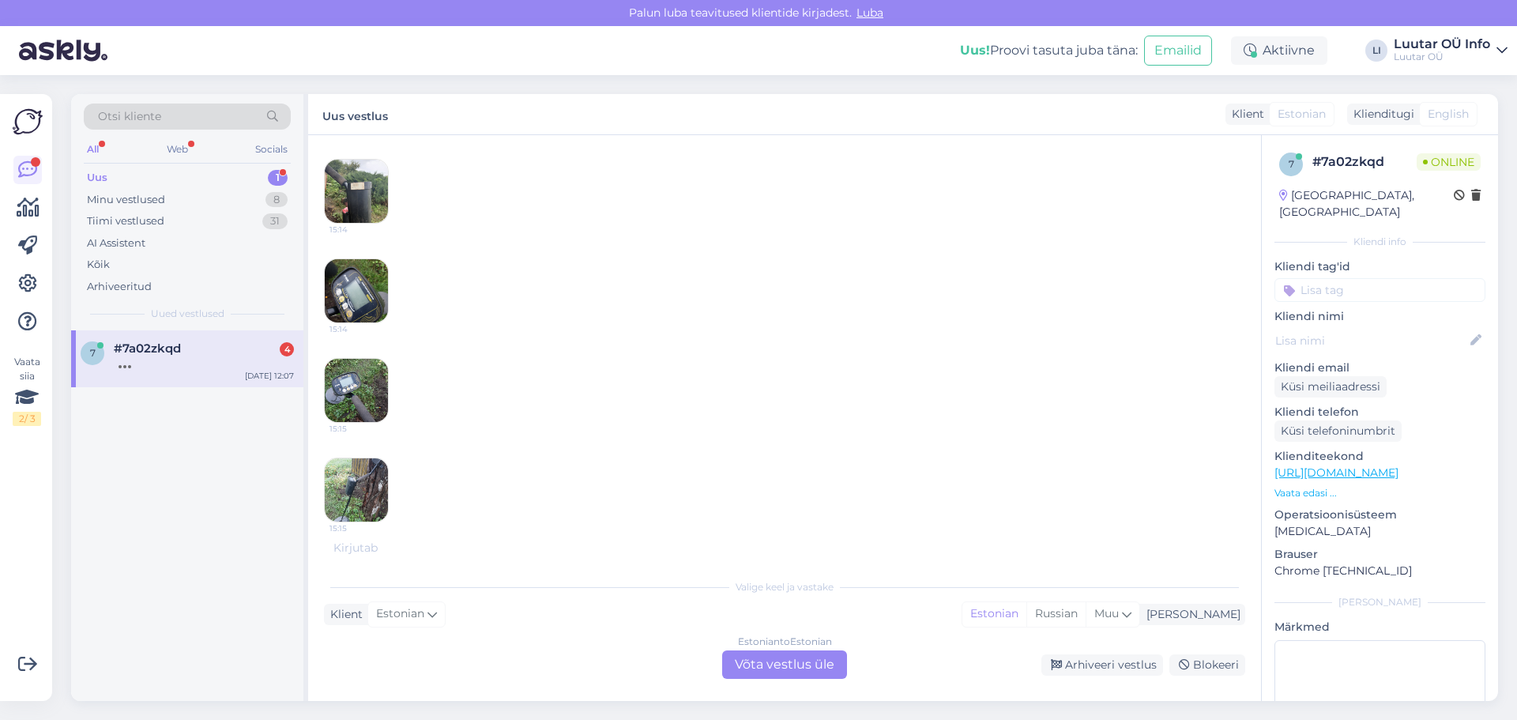
click at [344, 400] on img at bounding box center [356, 390] width 63 height 63
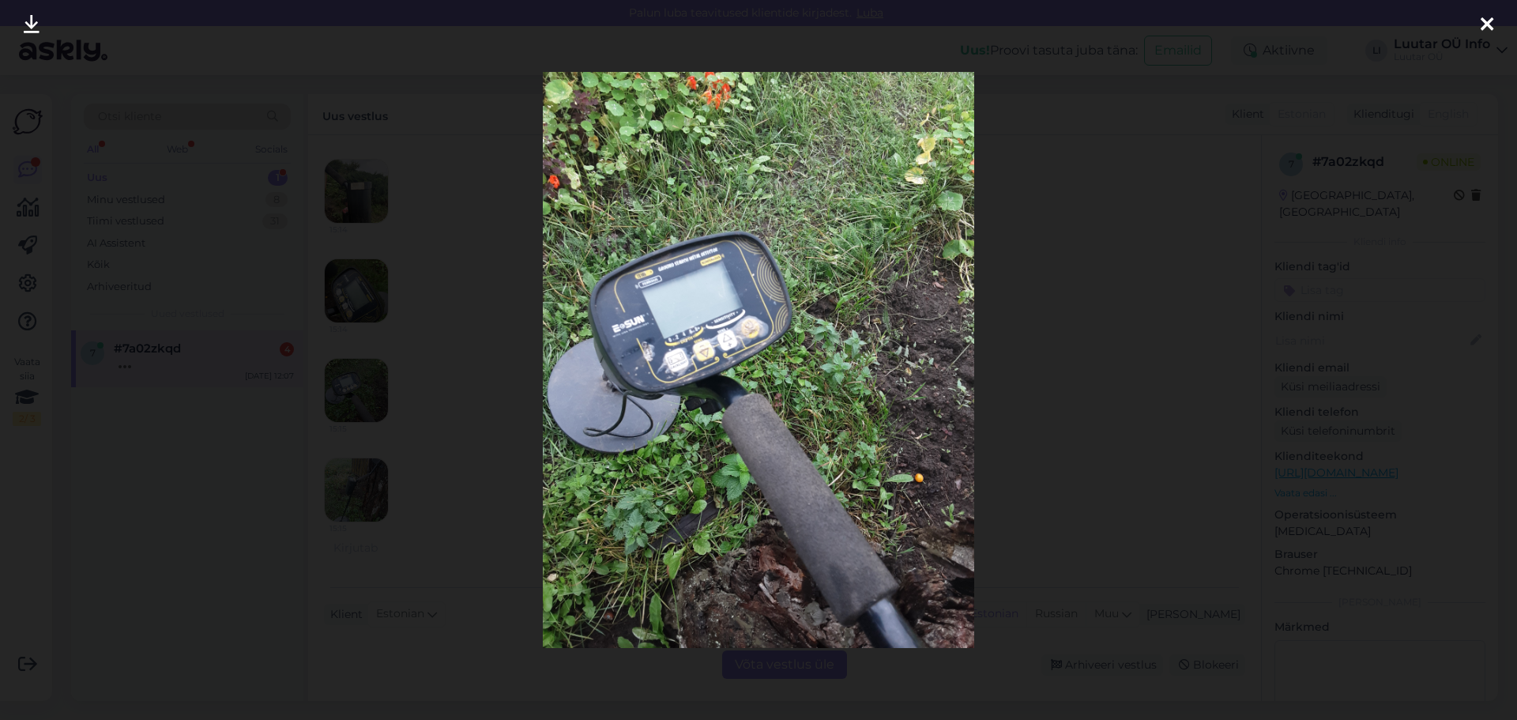
click at [28, 28] on icon at bounding box center [32, 25] width 16 height 21
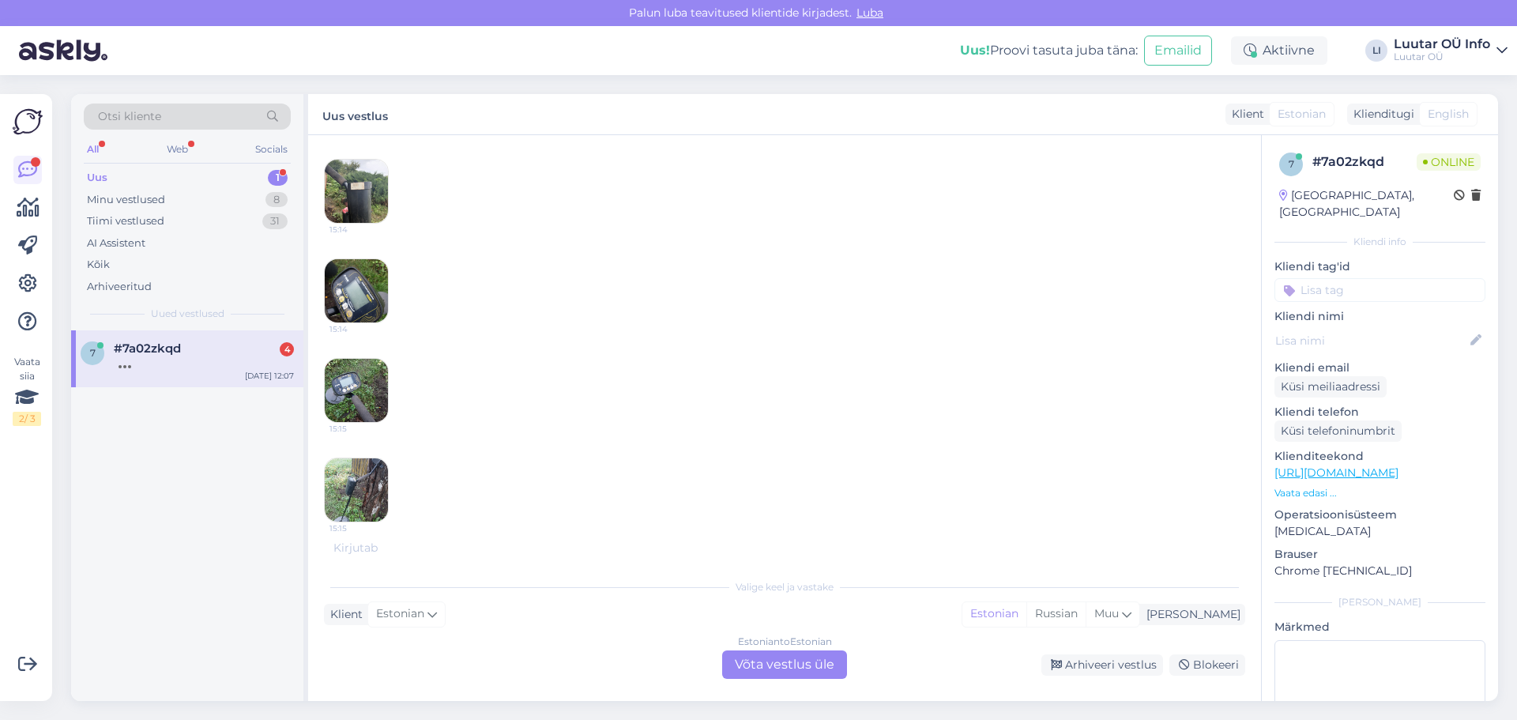
scroll to position [336, 0]
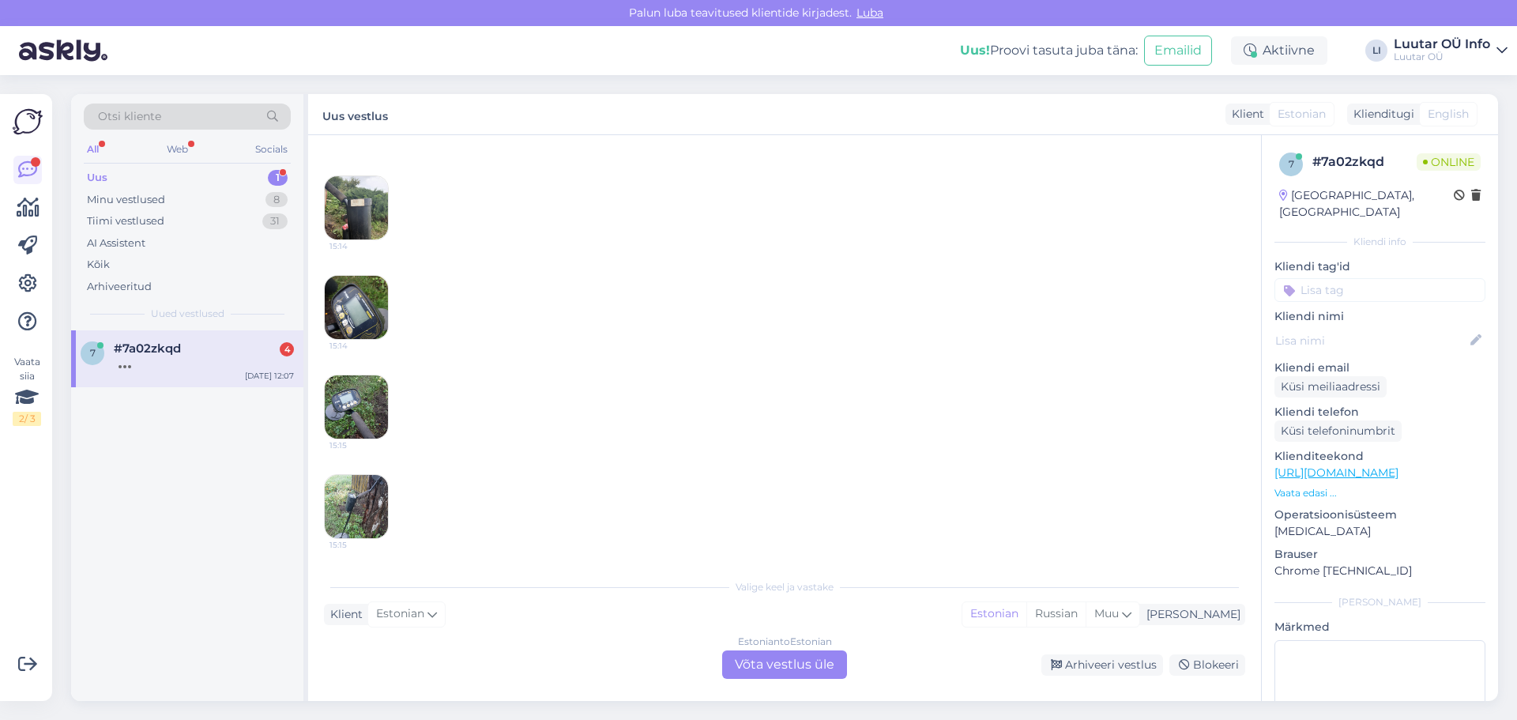
click at [355, 489] on img at bounding box center [356, 506] width 63 height 63
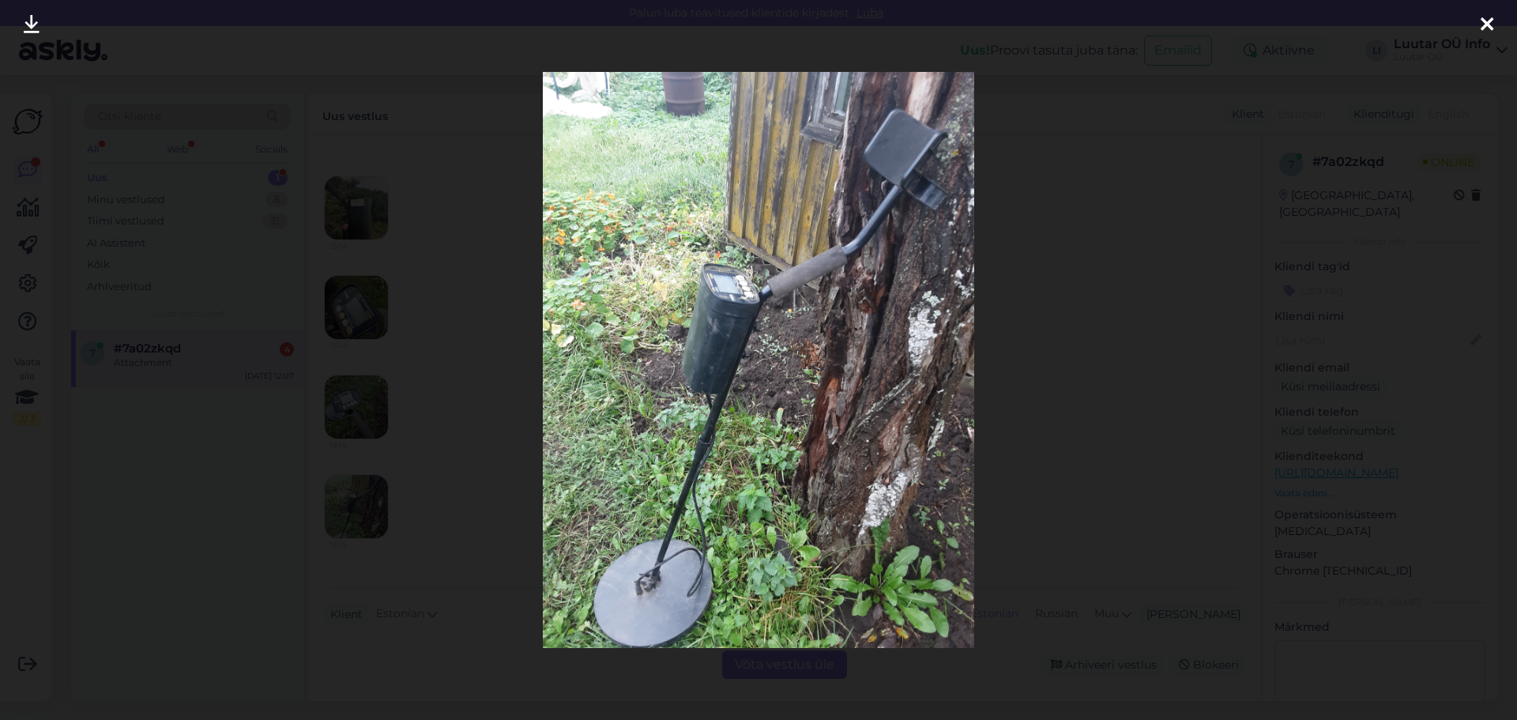
click at [24, 28] on icon at bounding box center [32, 25] width 16 height 21
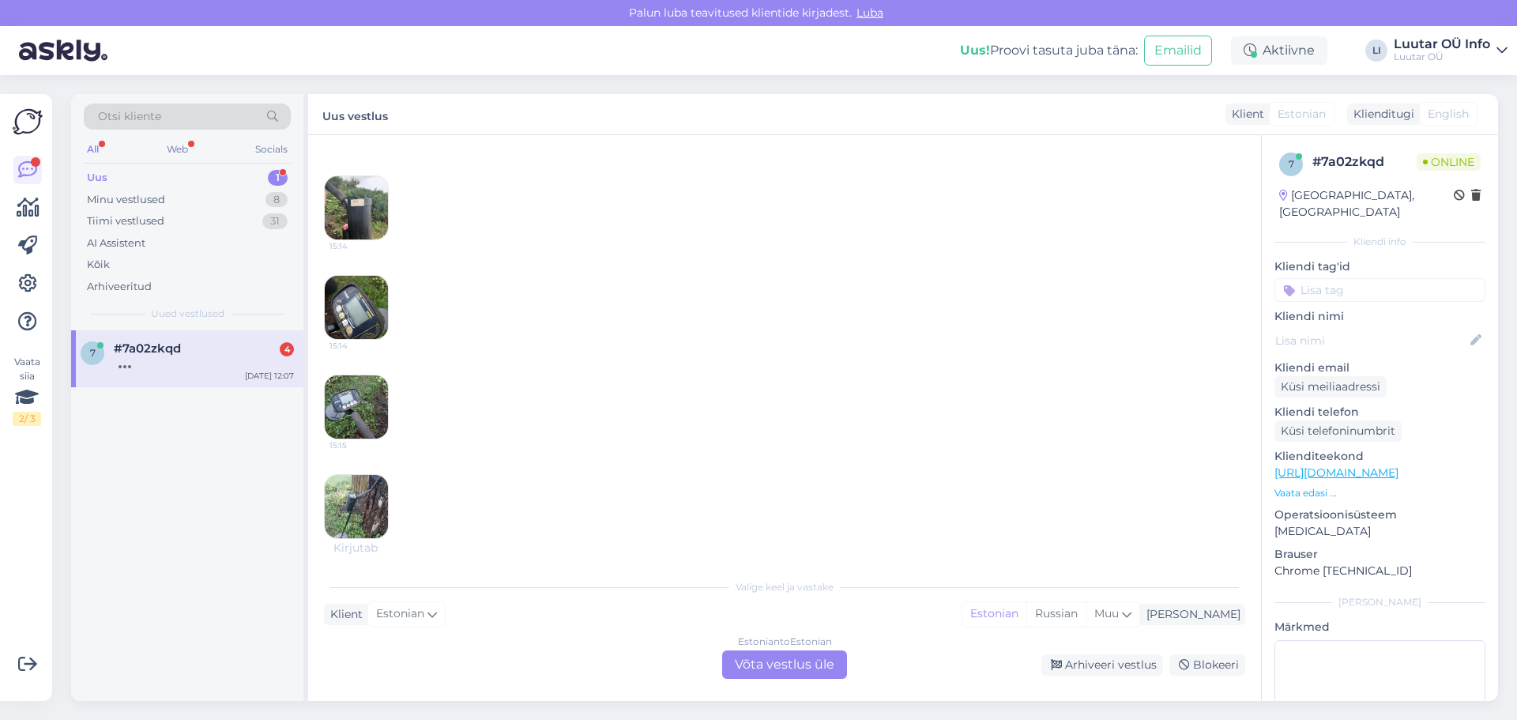
scroll to position [352, 0]
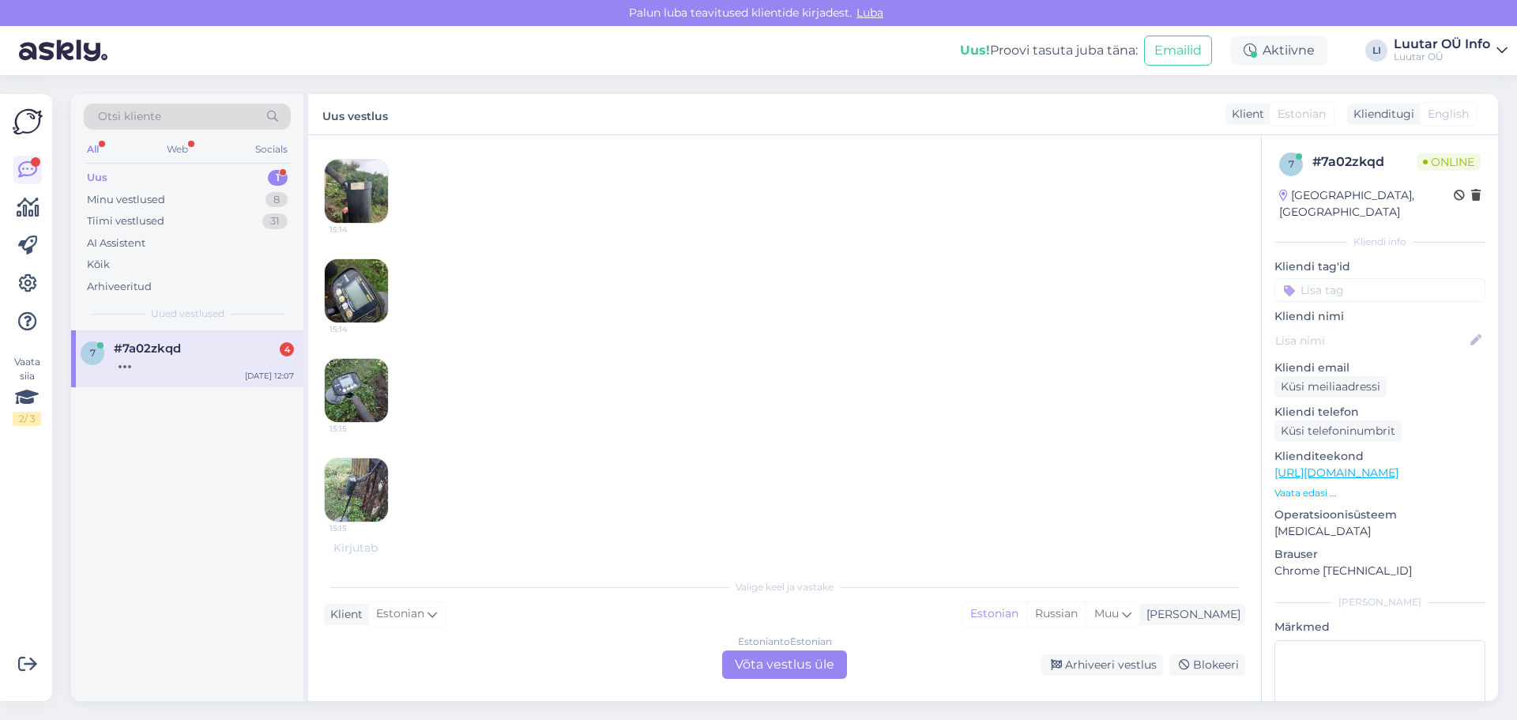
click at [769, 678] on div "Estonian to Estonian Võta vestlus üle" at bounding box center [784, 664] width 125 height 28
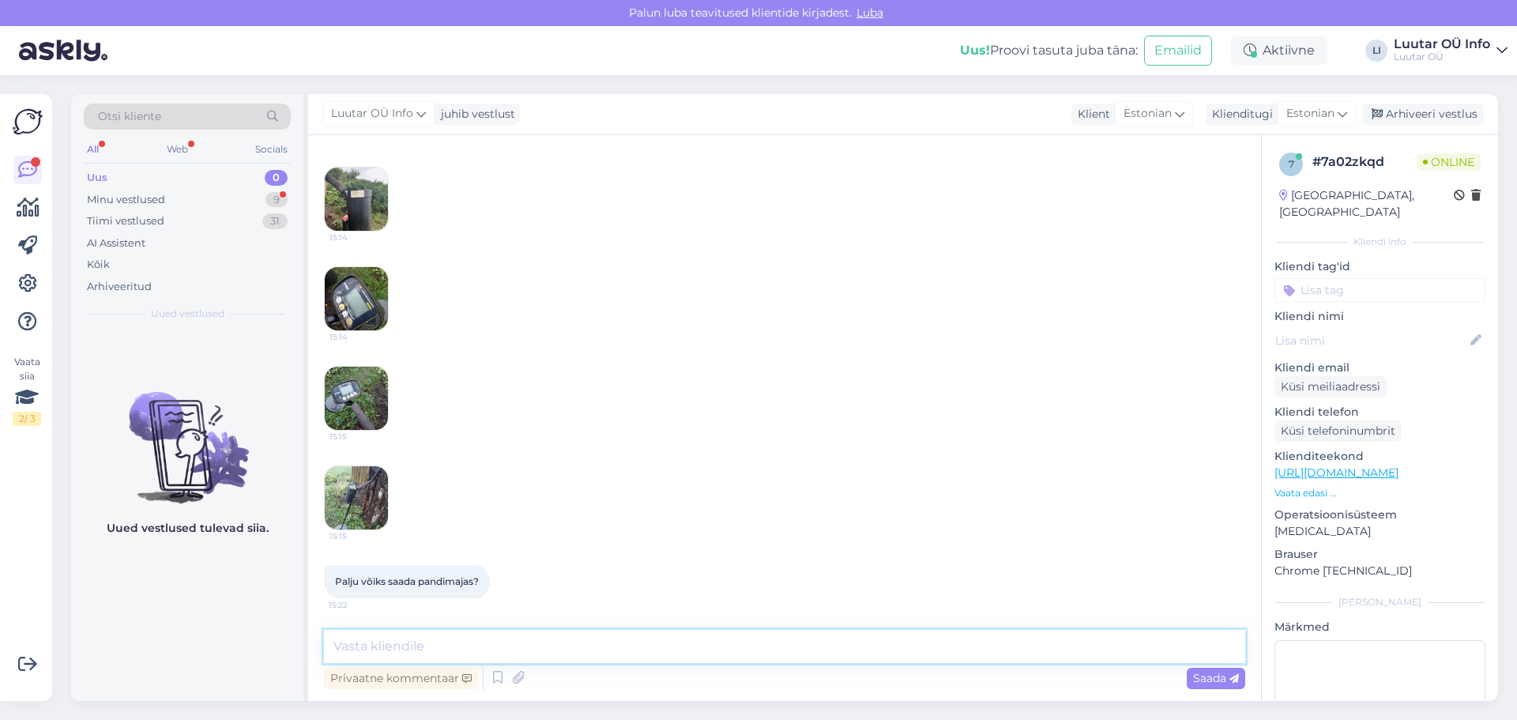
click at [389, 655] on textarea at bounding box center [784, 646] width 921 height 33
type textarea "Tere! Seda me kahjuks vastu [PERSON_NAME]."
click at [1207, 678] on span "Saada" at bounding box center [1216, 678] width 46 height 14
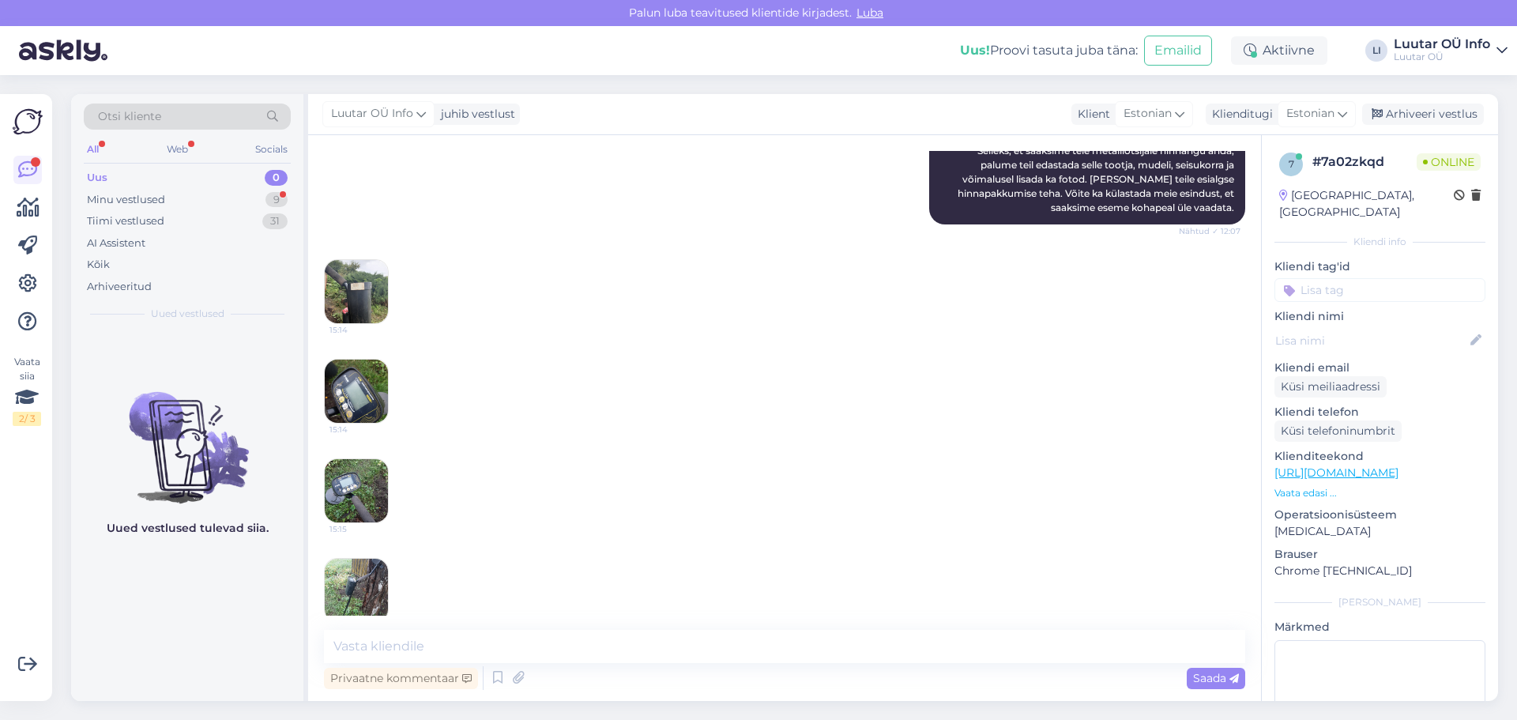
scroll to position [243, 0]
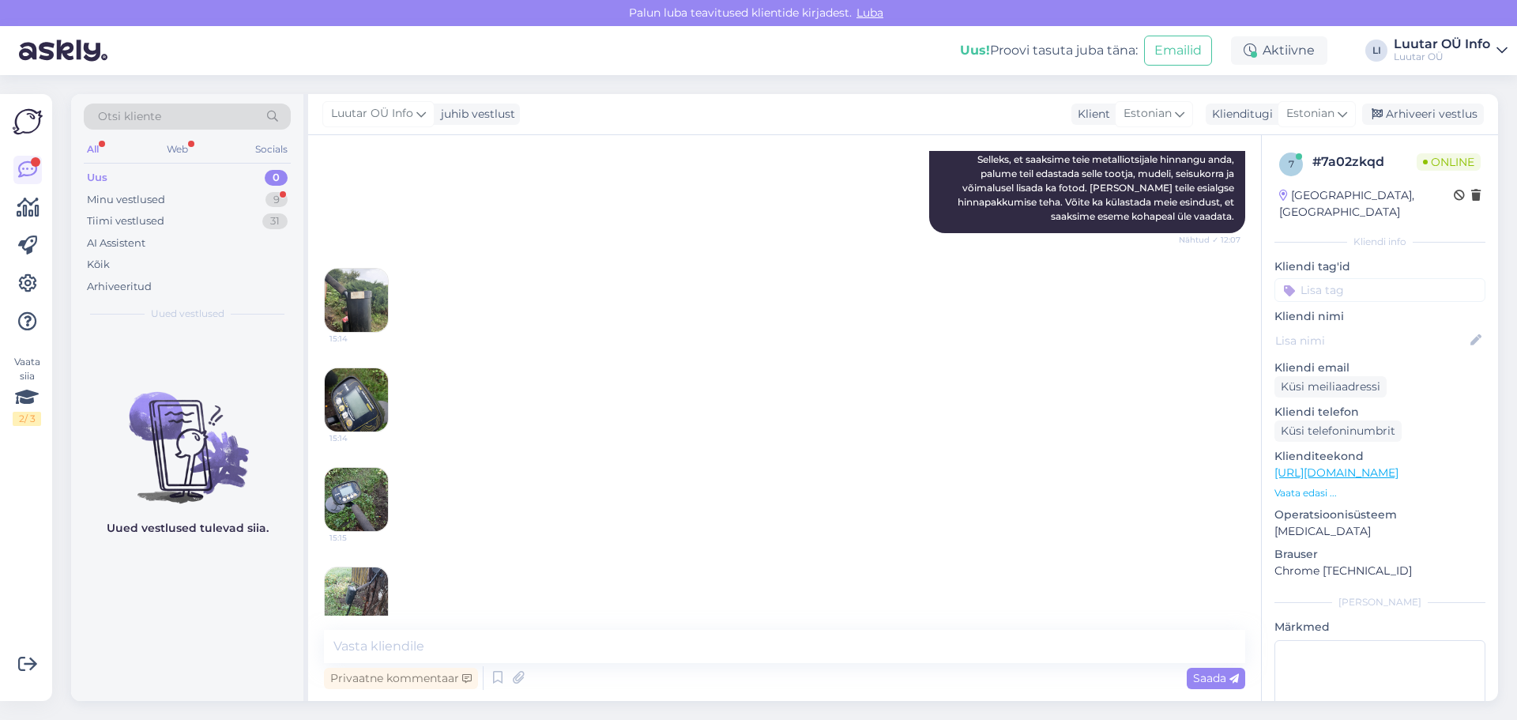
click at [361, 391] on img at bounding box center [356, 399] width 63 height 63
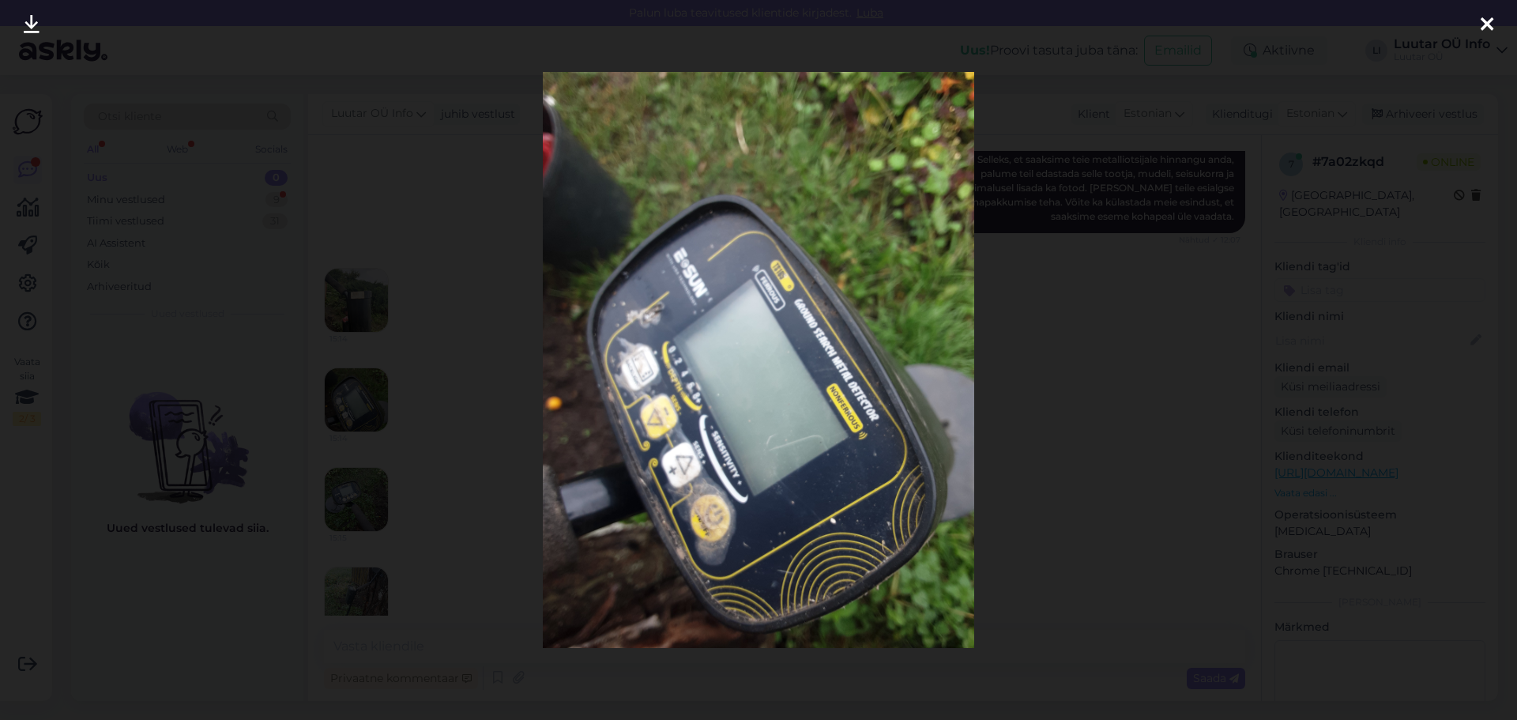
click at [30, 20] on icon at bounding box center [32, 25] width 16 height 21
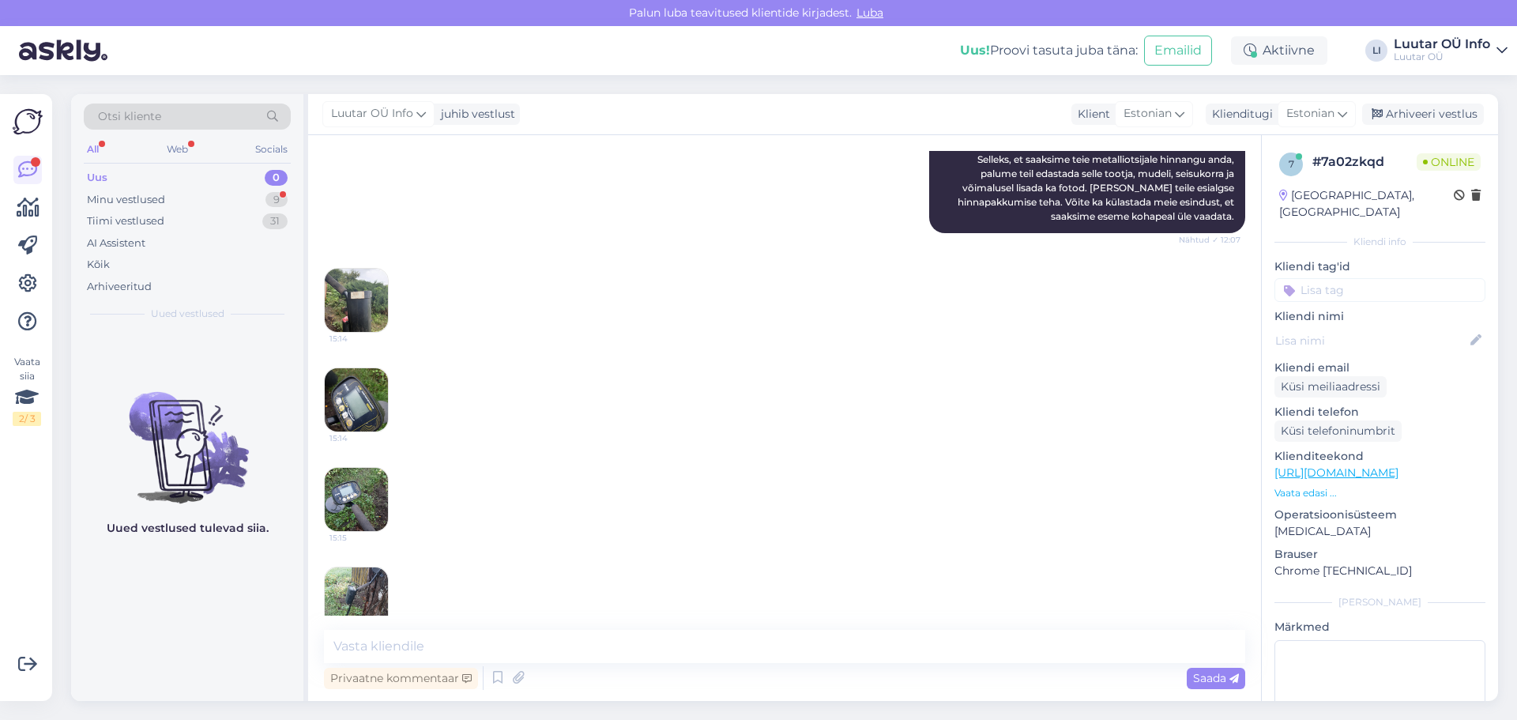
click at [344, 602] on img at bounding box center [356, 598] width 63 height 63
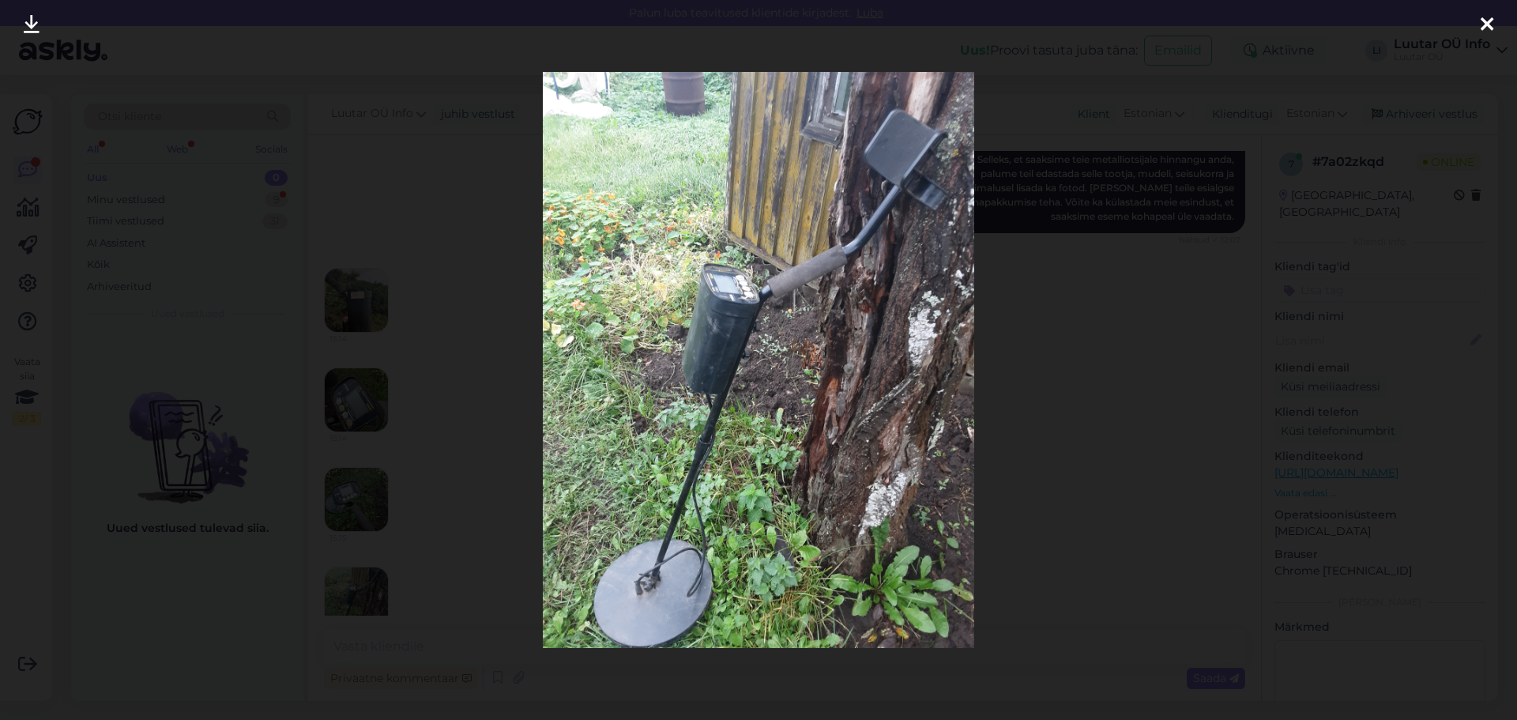
click at [25, 26] on icon at bounding box center [32, 25] width 16 height 21
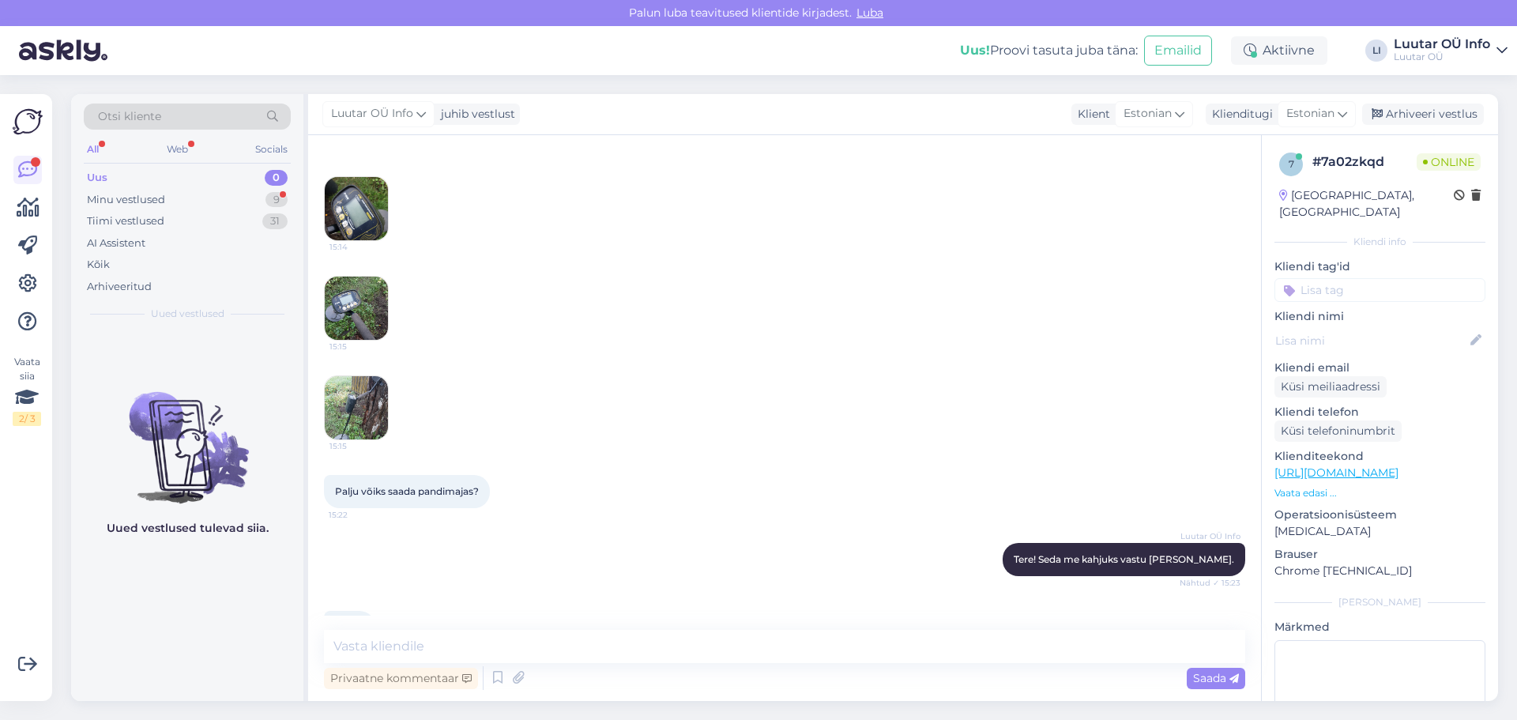
scroll to position [480, 0]
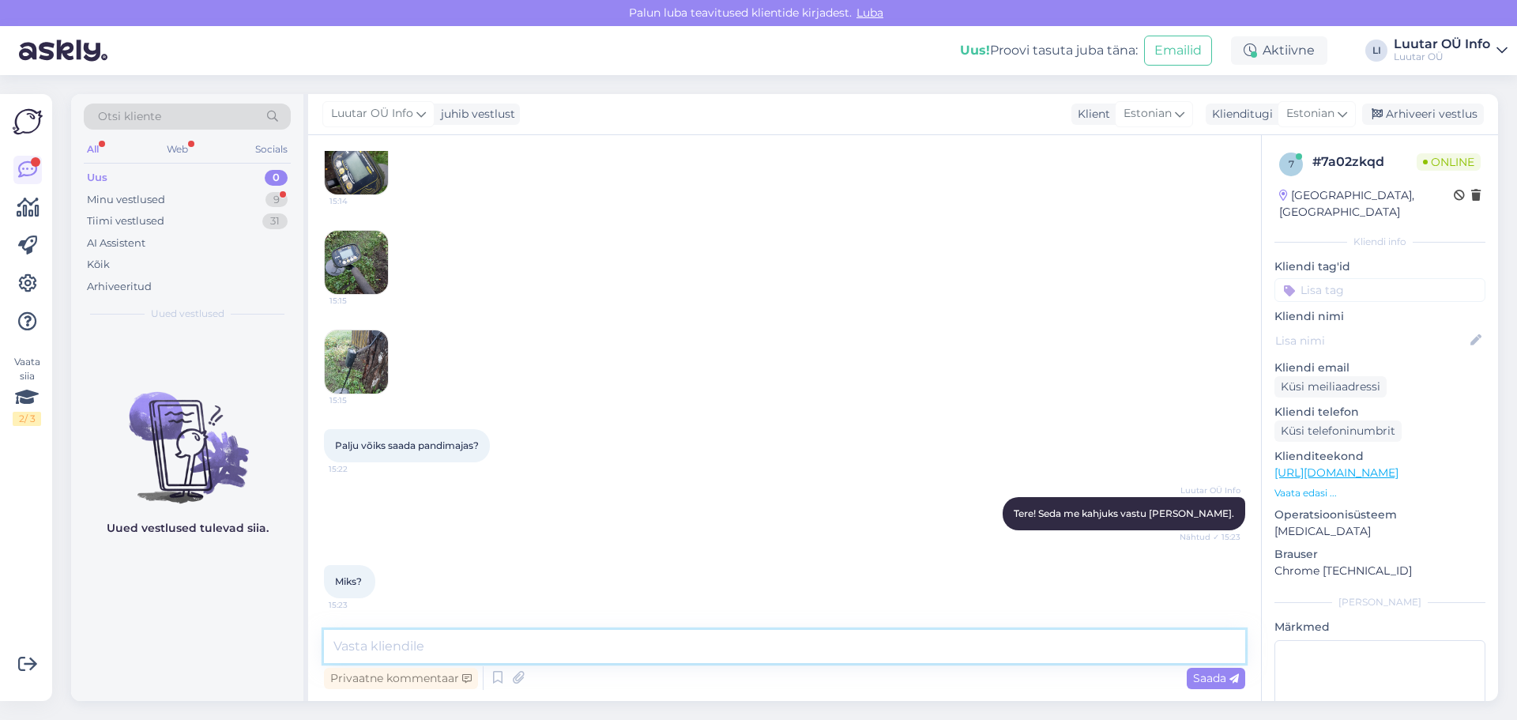
click at [340, 649] on textarea at bounding box center [784, 646] width 921 height 33
type textarea "Pildi pealt tundub ekraan mulliline ja kahjustunud."
click at [1225, 675] on span "Saada" at bounding box center [1216, 678] width 46 height 14
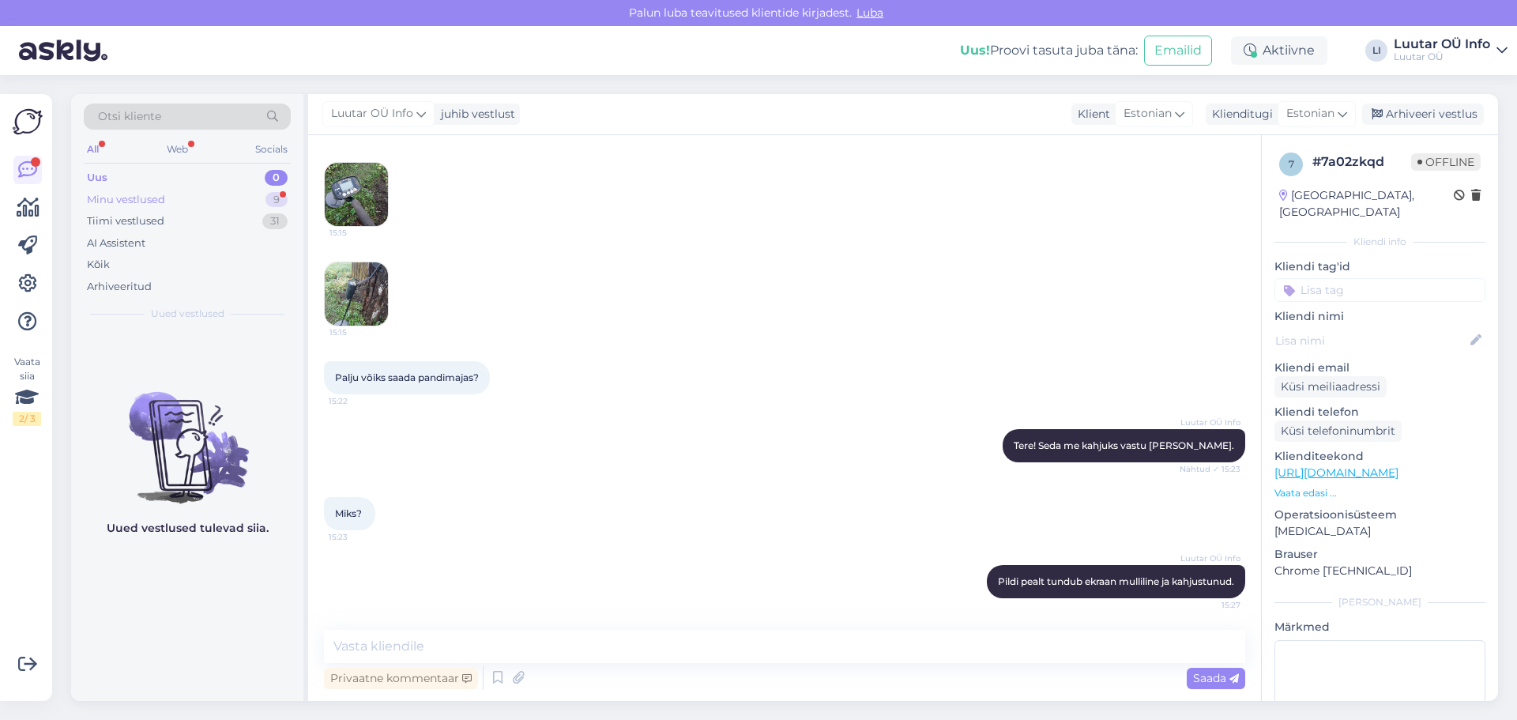
click at [274, 193] on div "9" at bounding box center [276, 200] width 22 height 16
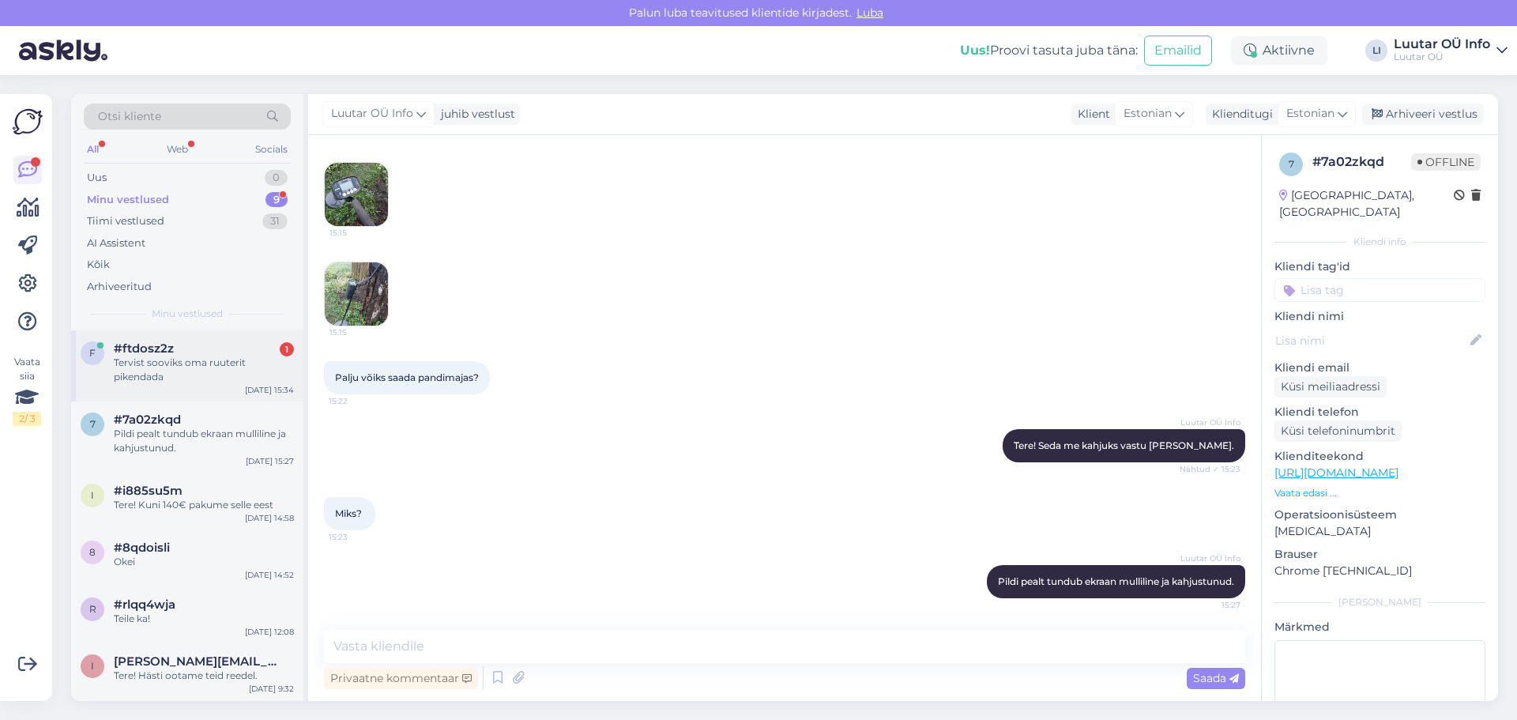
click at [179, 368] on div "Tervist sooviks oma ruuterit pikendada" at bounding box center [204, 369] width 180 height 28
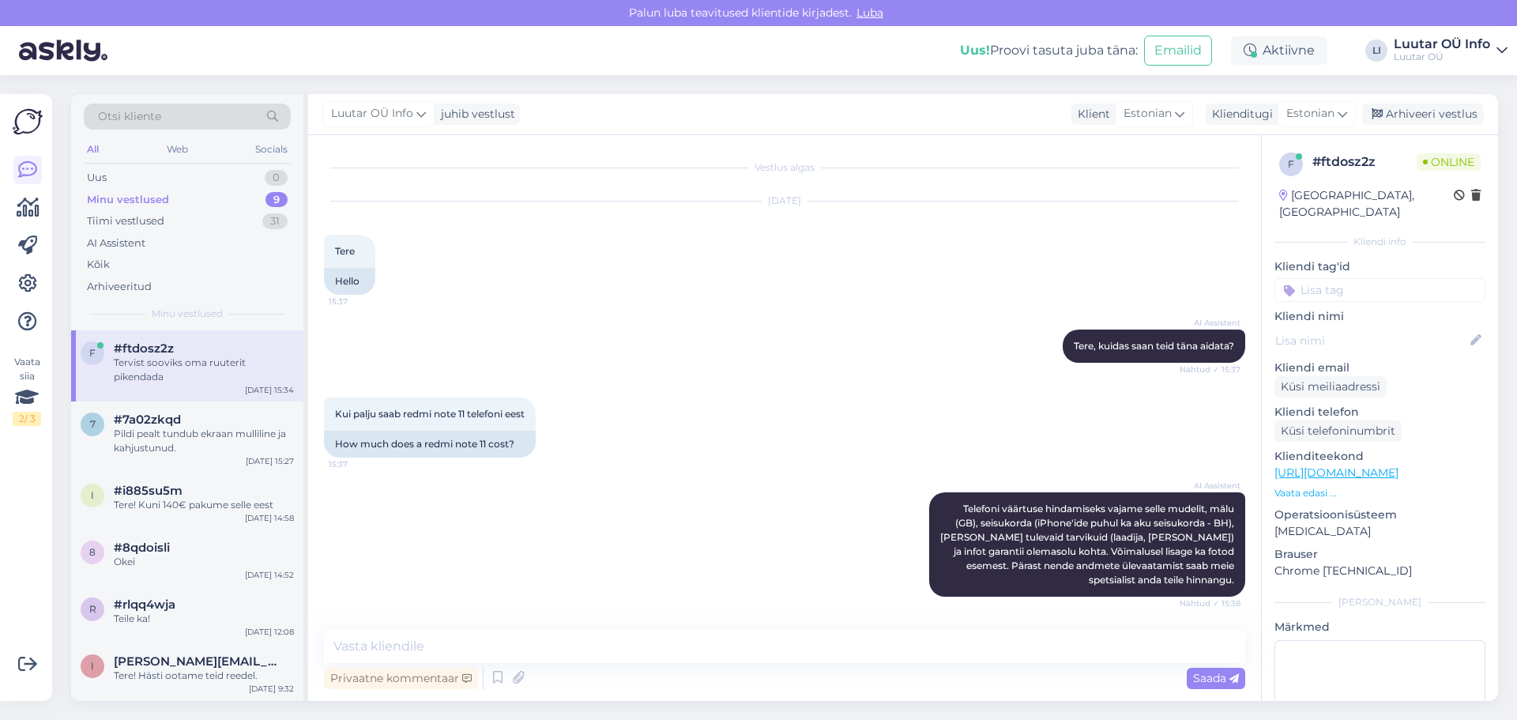
scroll to position [2016, 0]
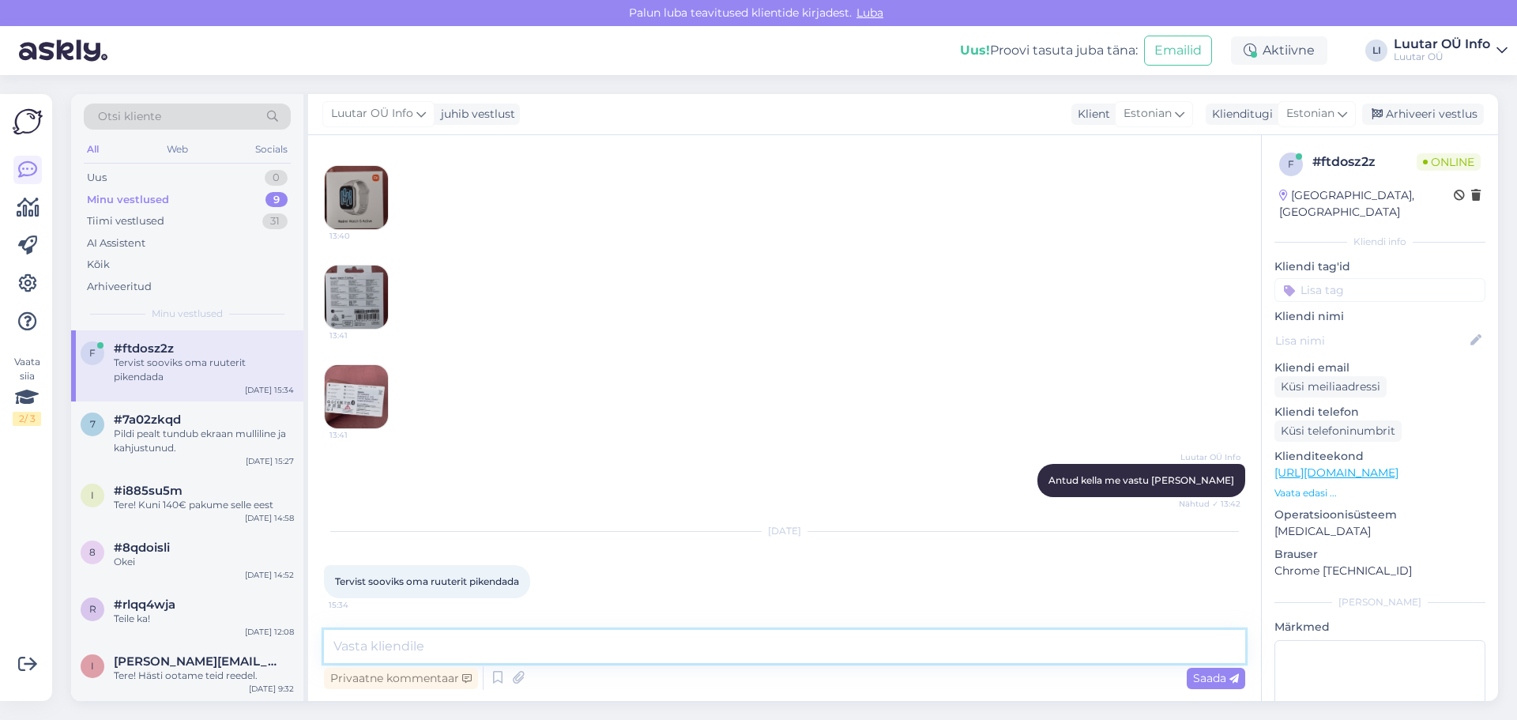
click at [418, 645] on textarea at bounding box center [784, 646] width 921 height 33
type textarea "P"
type textarea "Tere! Lepinguid pikendada saab ainult iseteeninduses või esinduses kohapeal."
click at [1205, 676] on span "Saada" at bounding box center [1216, 678] width 46 height 14
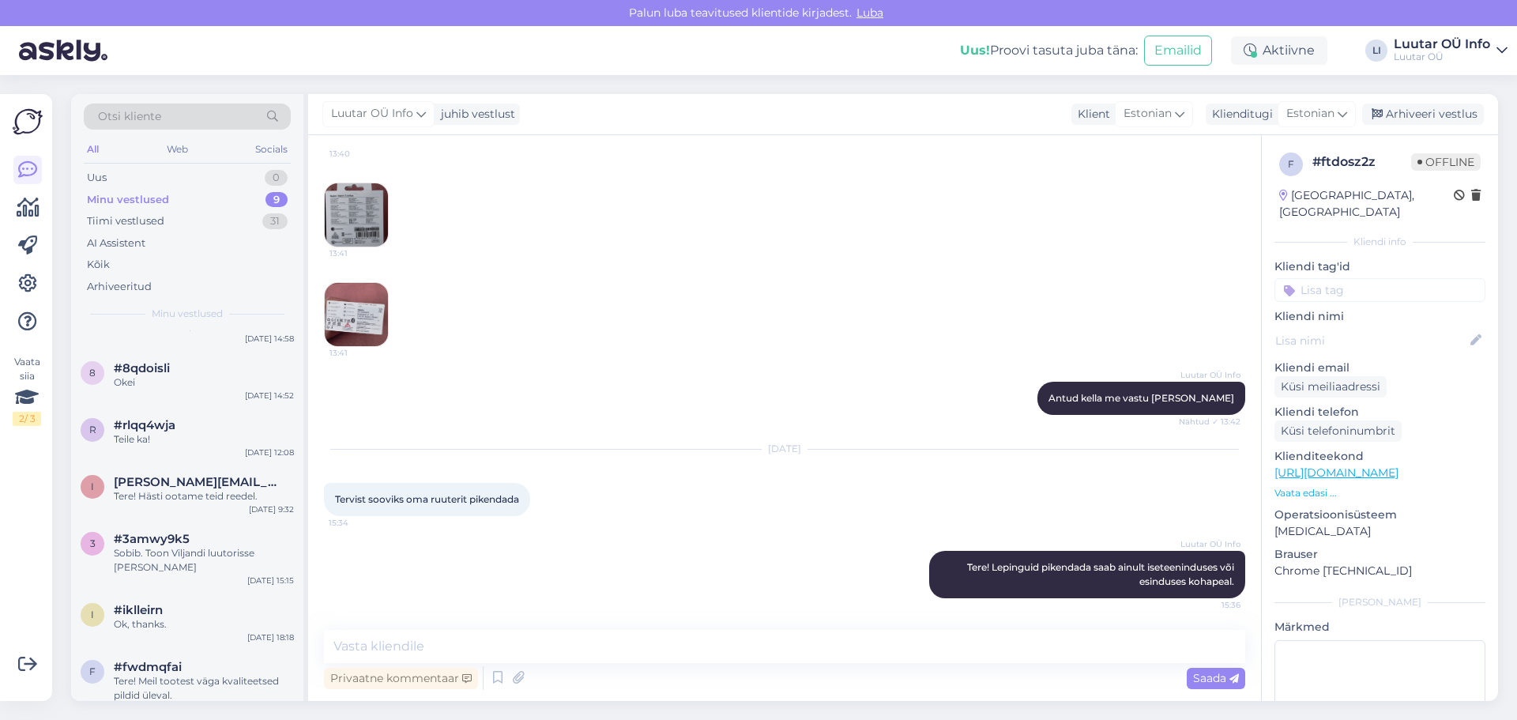
scroll to position [184, 0]
click at [279, 174] on div "1" at bounding box center [278, 178] width 20 height 16
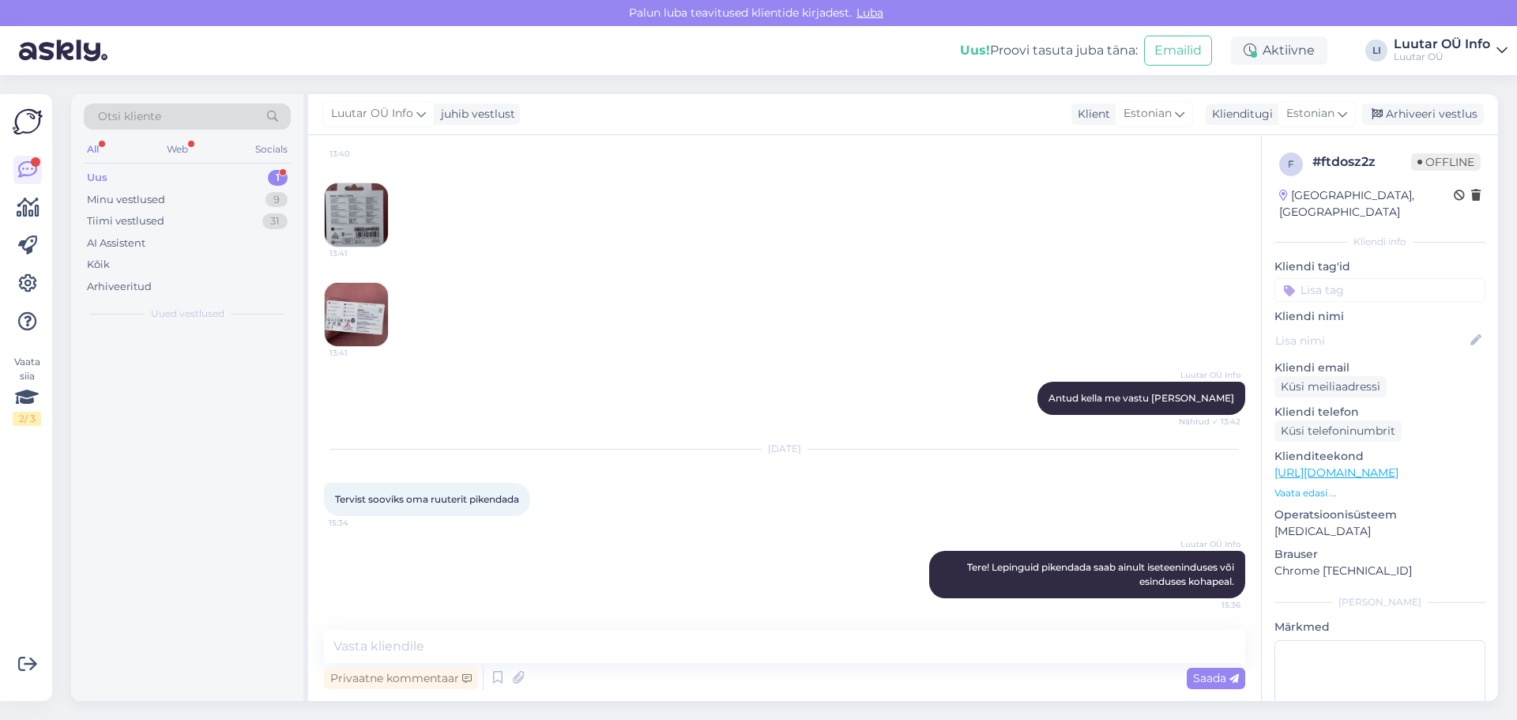
scroll to position [0, 0]
click at [188, 356] on div "Väljaanne Windows 10 Pro Versioon 22H2 Installimisaeg ‎[DATE] Operatsioonisüste…" at bounding box center [204, 369] width 180 height 28
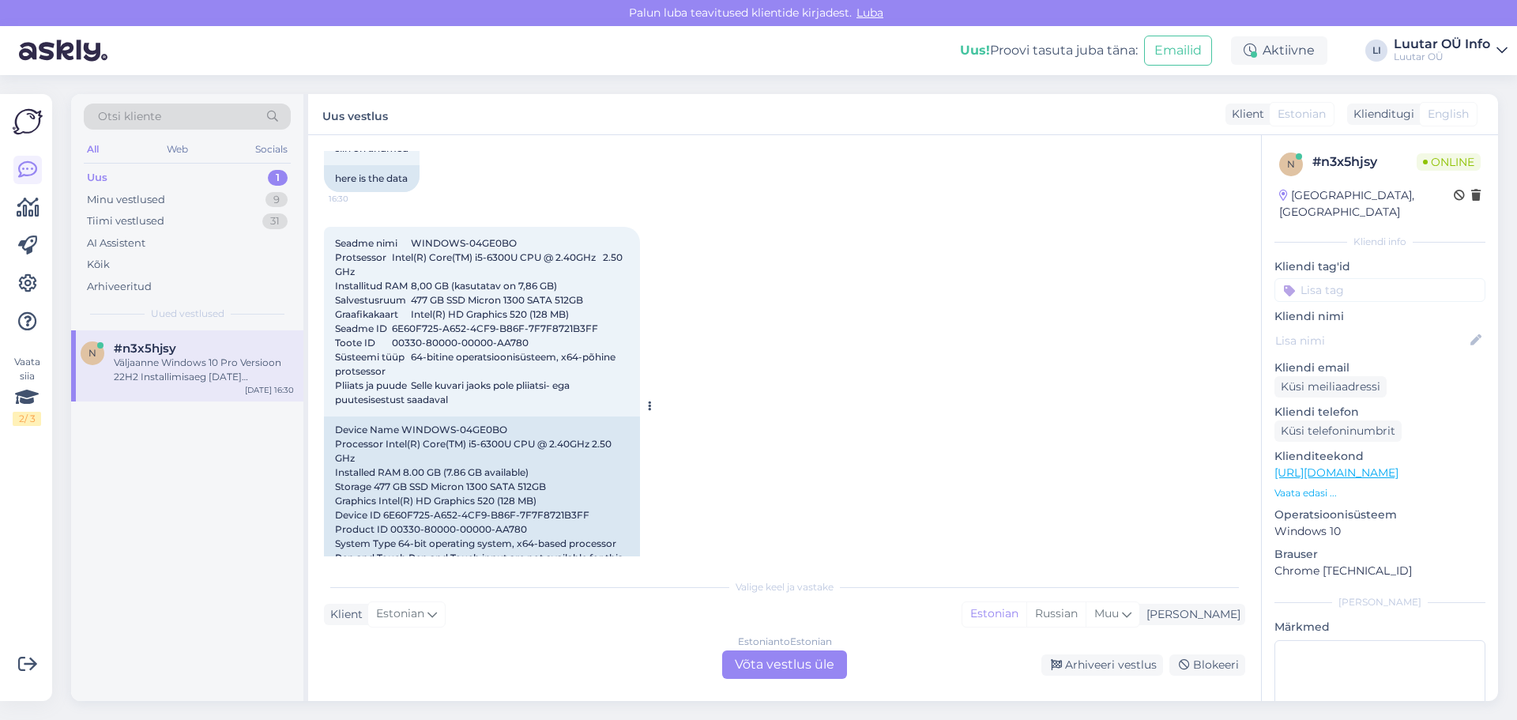
scroll to position [424, 0]
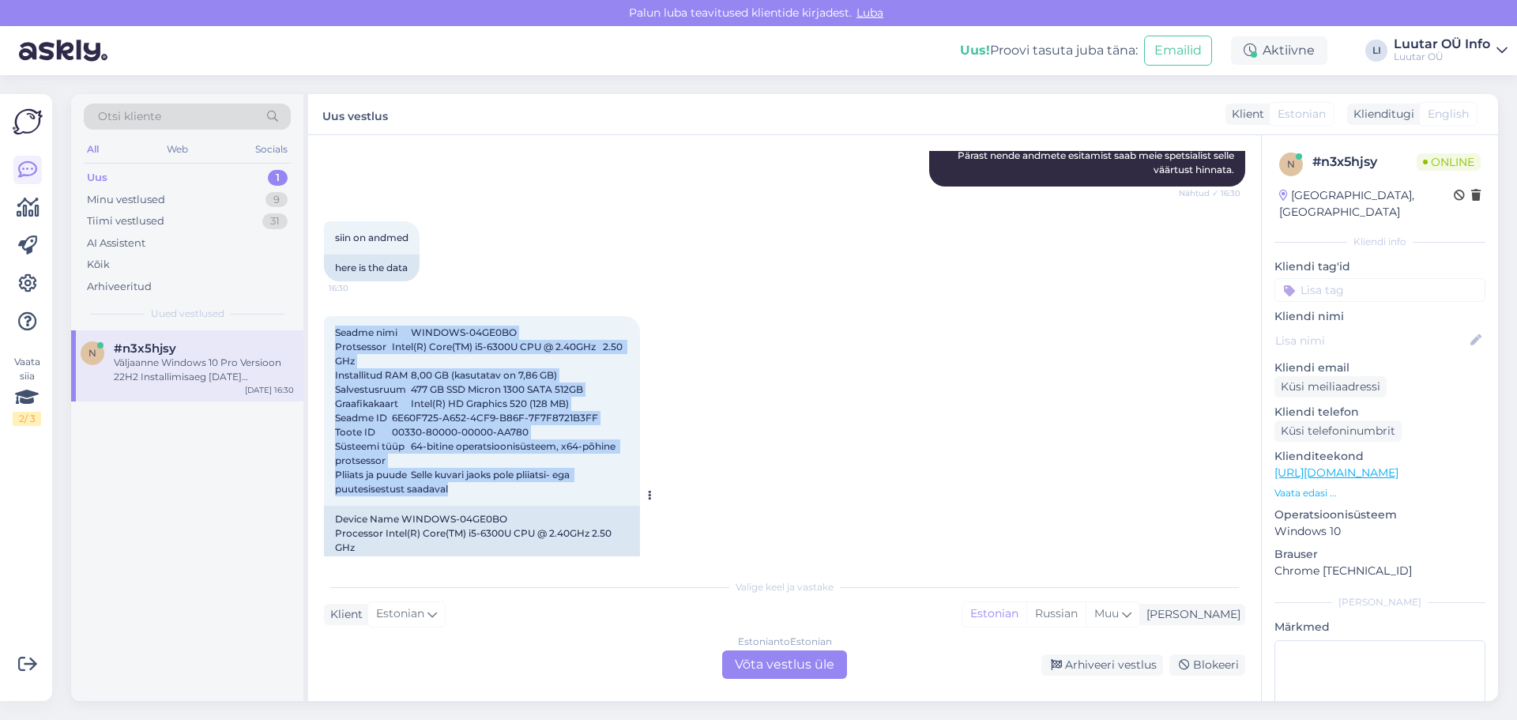
drag, startPoint x: 332, startPoint y: 323, endPoint x: 578, endPoint y: 488, distance: 296.6
click at [578, 488] on div "Seadme nimi WINDOWS-04GE0BO Protsessor Intel(R) Core(TM) i5-6300U CPU @ 2.40GHz…" at bounding box center [482, 411] width 316 height 190
copy span "Seadme nimi WINDOWS-04GE0BO Protsessor Intel(R) Core(TM) i5-6300U CPU @ 2.40GHz…"
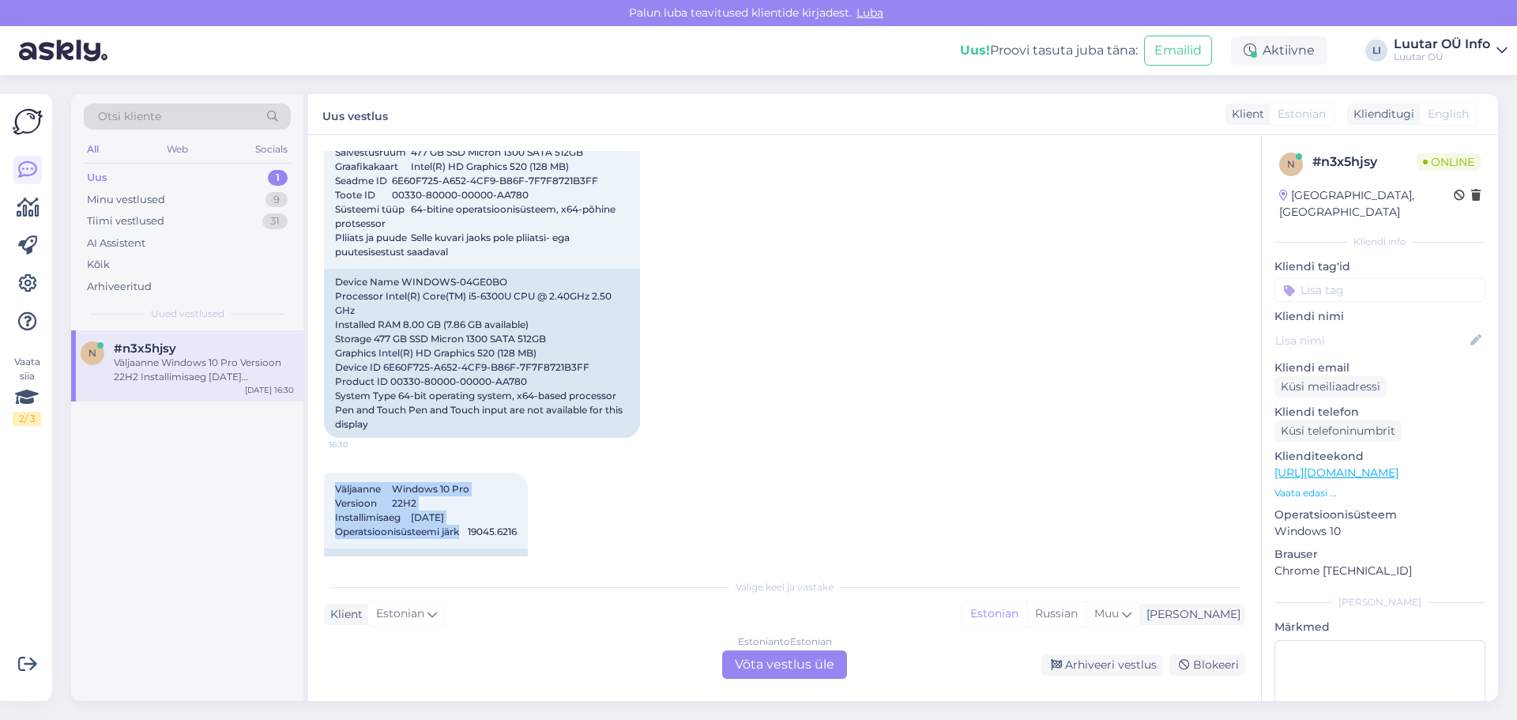
scroll to position [740, 0]
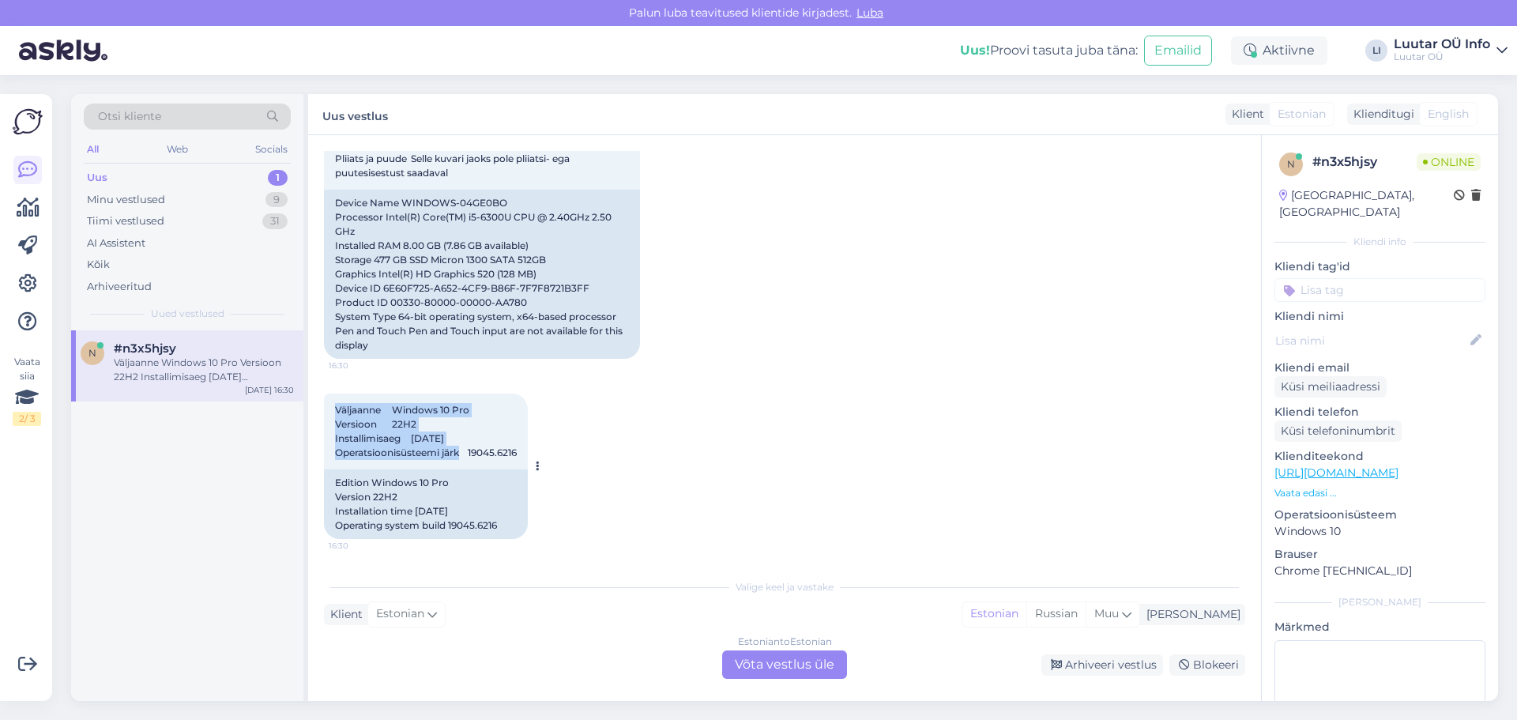
drag, startPoint x: 329, startPoint y: 483, endPoint x: 532, endPoint y: 453, distance: 204.3
click at [528, 453] on div "Väljaanne Windows 10 Pro Versioon 22H2 Installimisaeg ‎[DATE] Operatsioonisüste…" at bounding box center [426, 431] width 204 height 76
copy span "Väljaanne Windows 10 Pro Versioon 22H2 Installimisaeg ‎[DATE] Operatsioonisüste…"
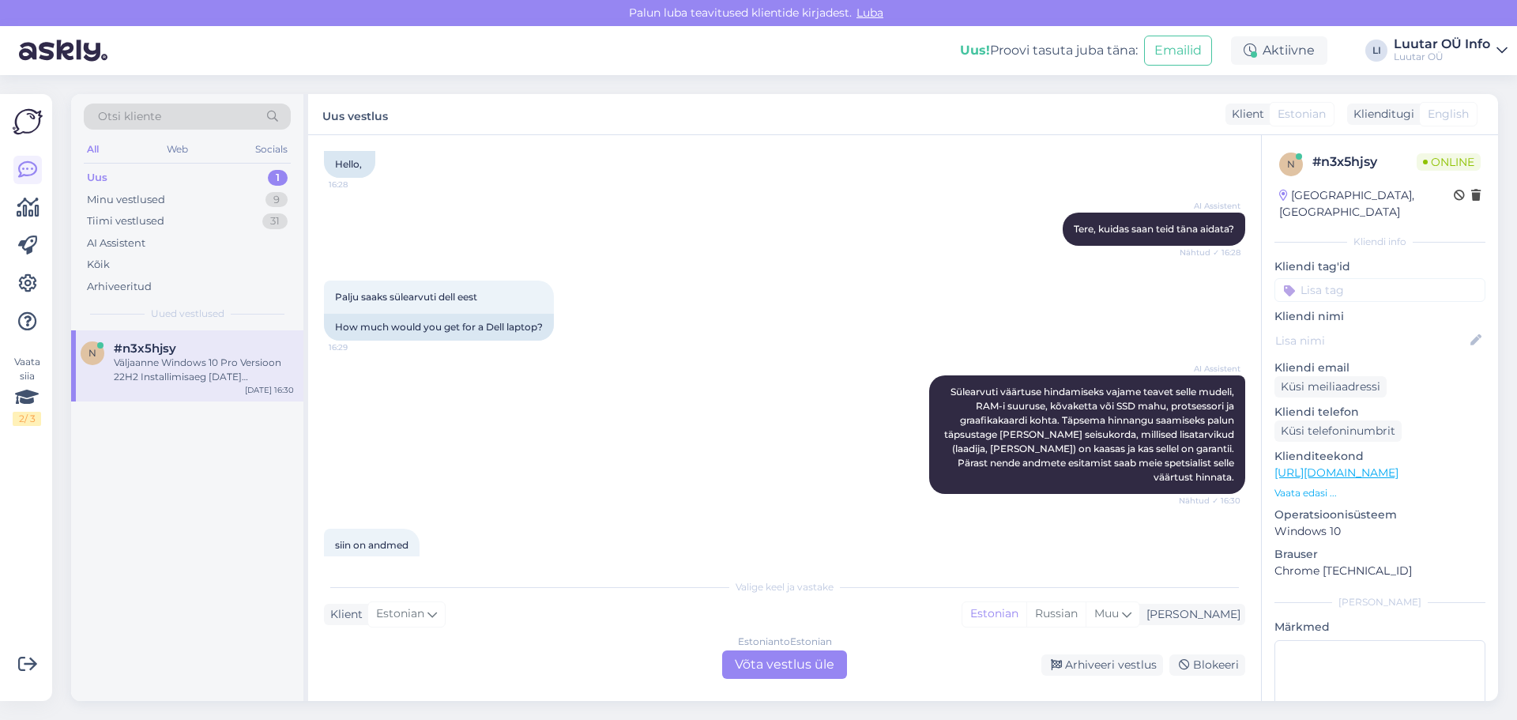
scroll to position [108, 0]
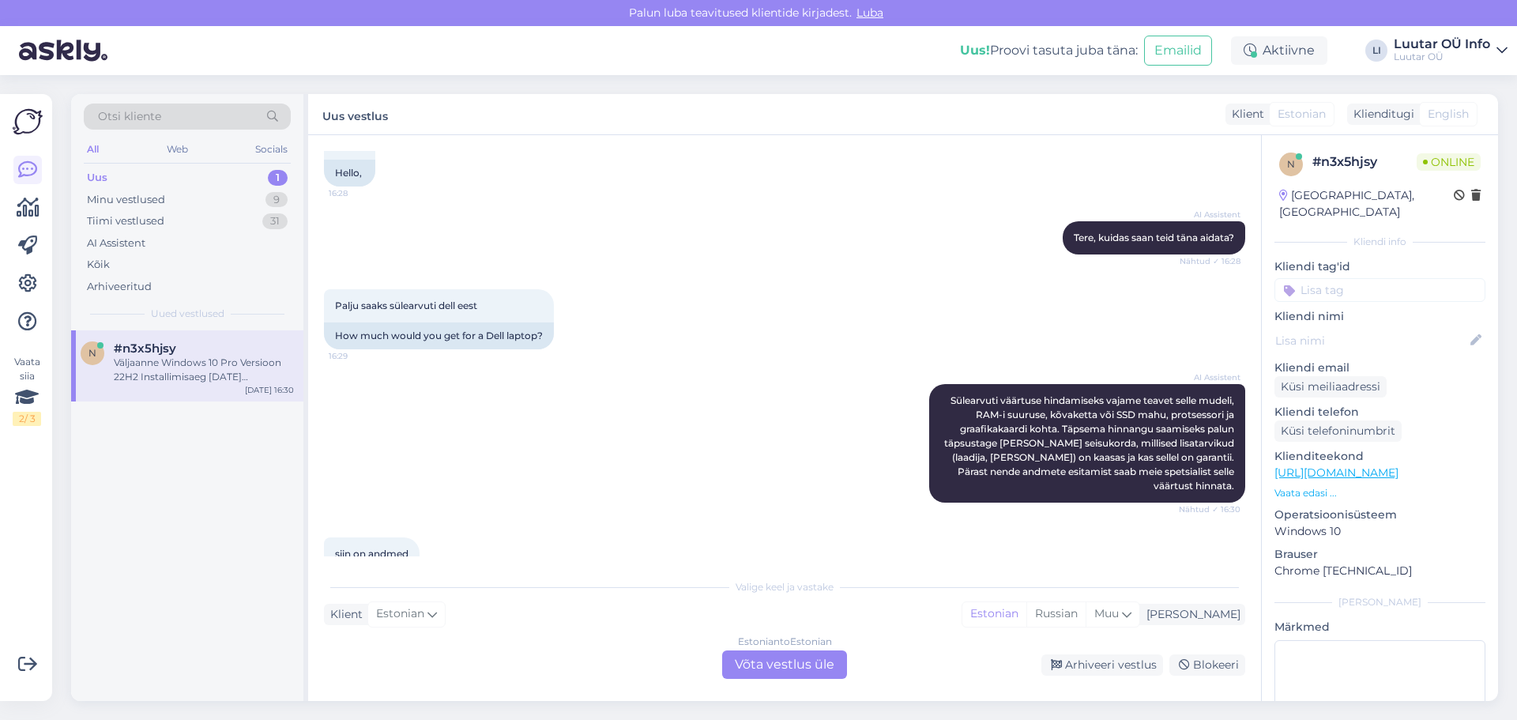
click at [780, 664] on div "Estonian to Estonian Võta vestlus üle" at bounding box center [784, 664] width 125 height 28
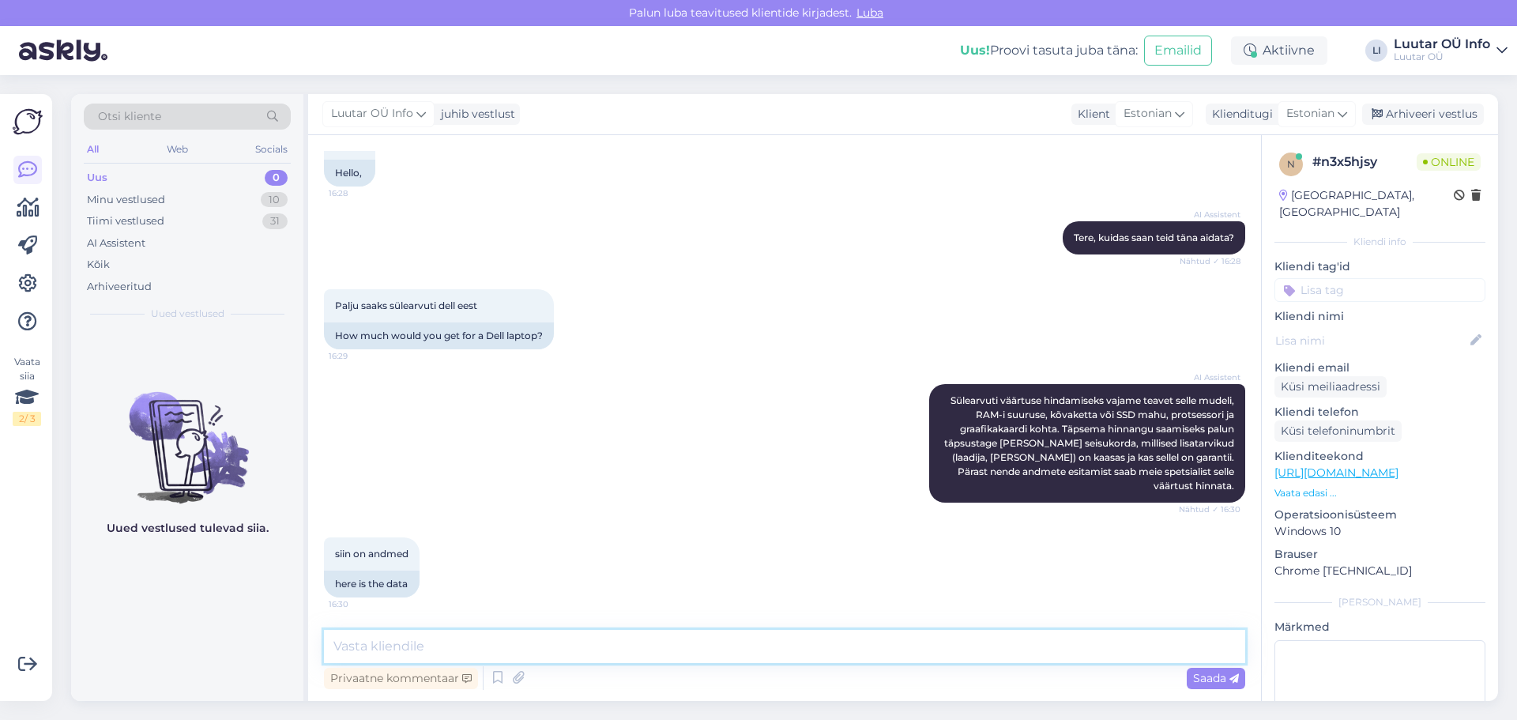
click at [384, 652] on textarea at bounding box center [784, 646] width 921 height 33
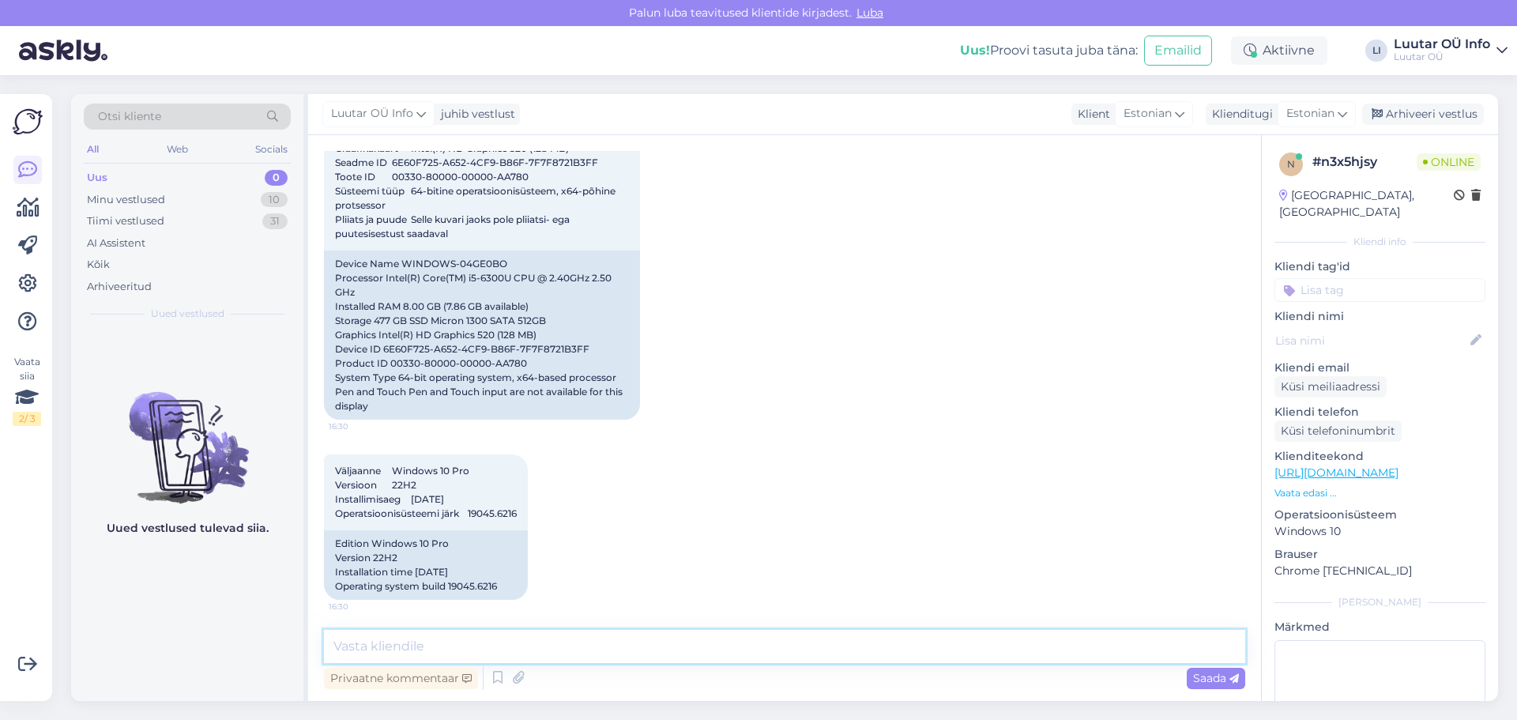
scroll to position [681, 0]
type textarea "Tere! Uurime"
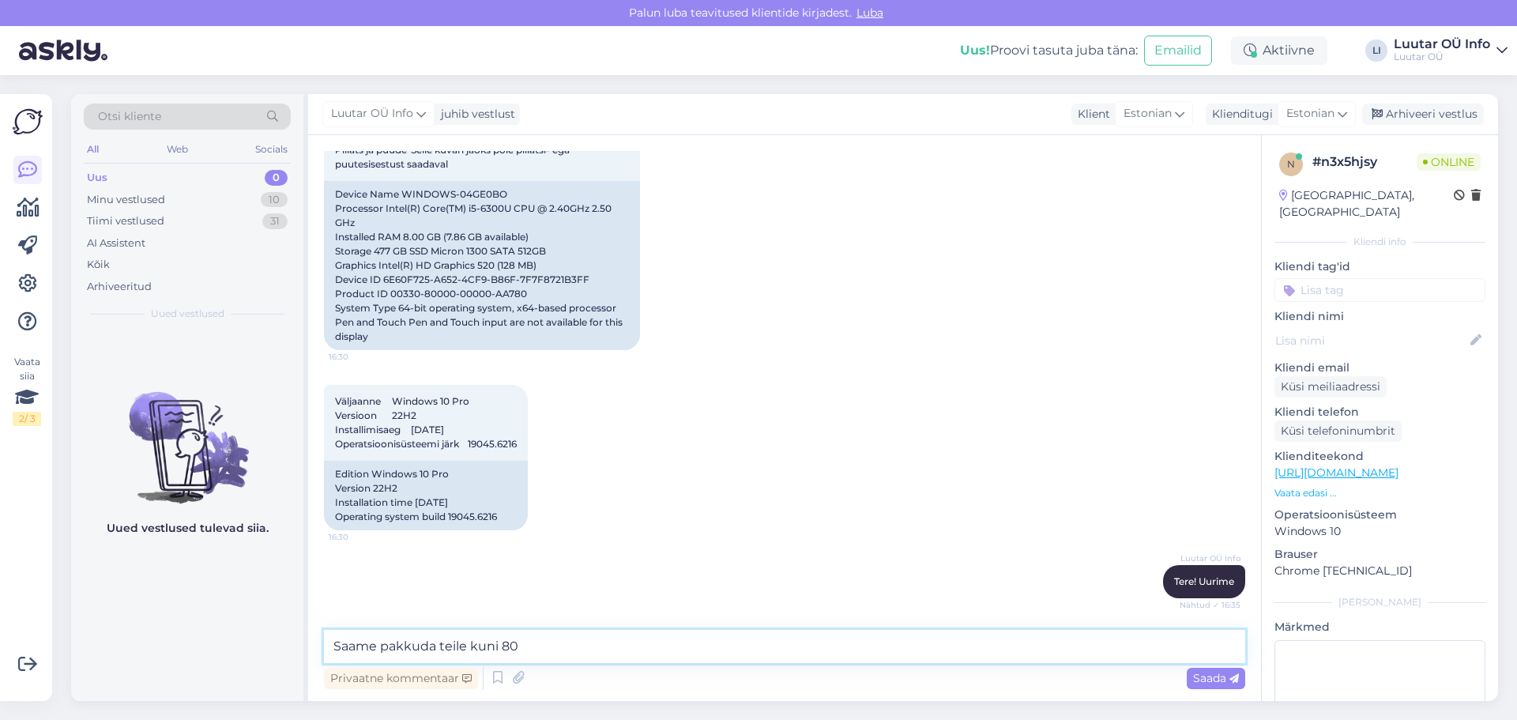
type textarea "Saame pakkuda teile kuni 80€"
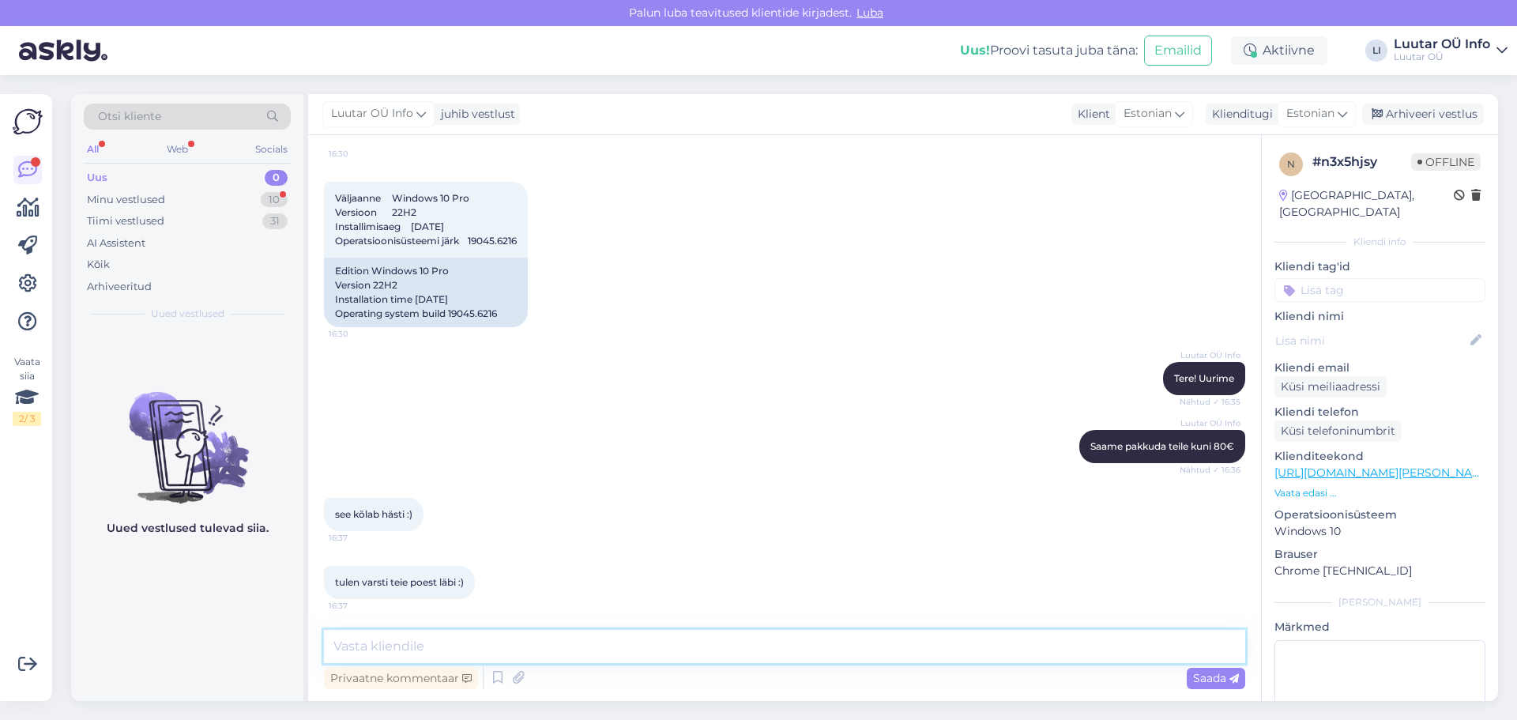
scroll to position [953, 0]
click at [155, 194] on div "Minu vestlused" at bounding box center [126, 200] width 78 height 16
